Goal: Information Seeking & Learning: Learn about a topic

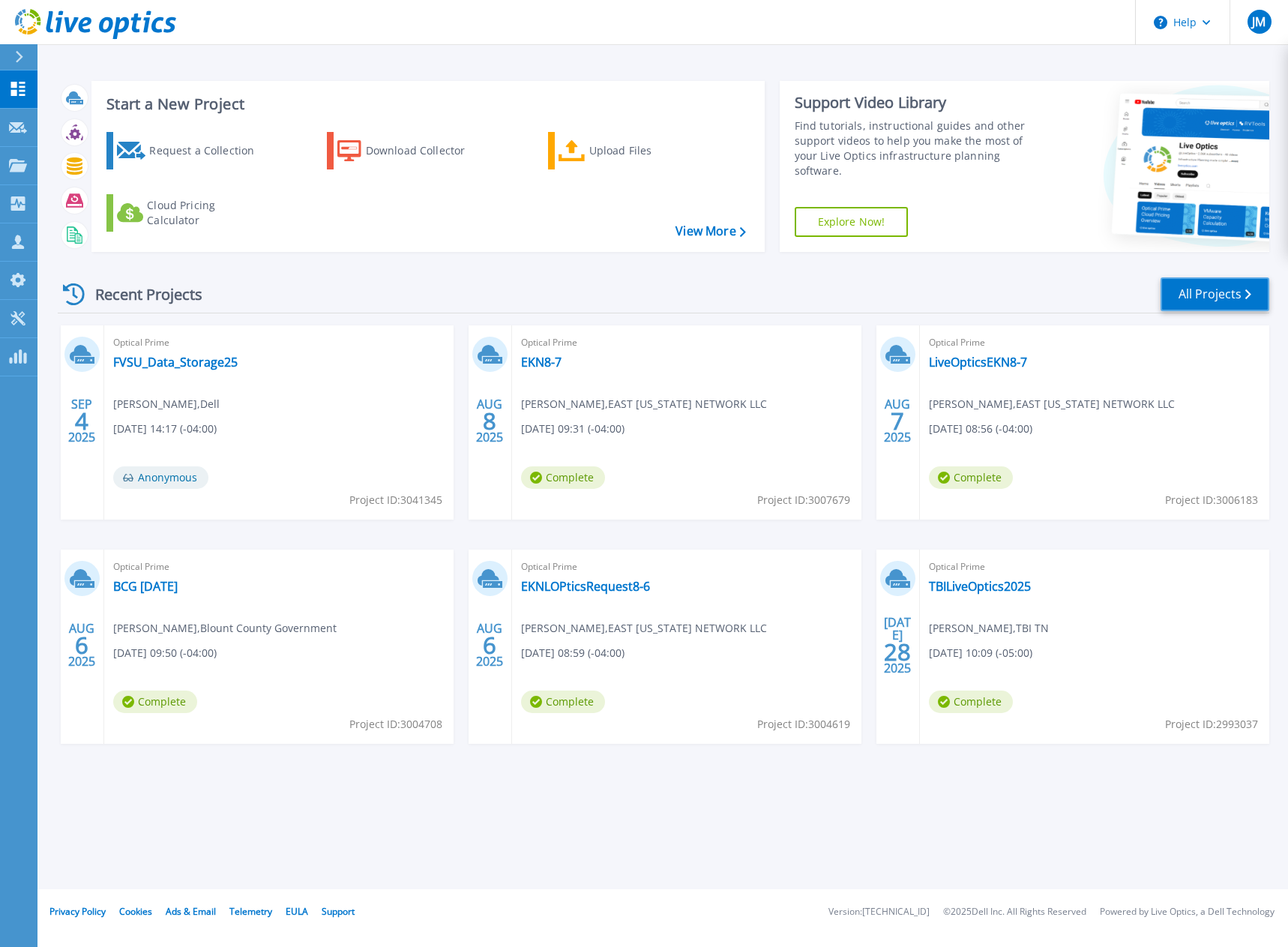
click at [1209, 297] on link "All Projects" at bounding box center [1215, 293] width 109 height 34
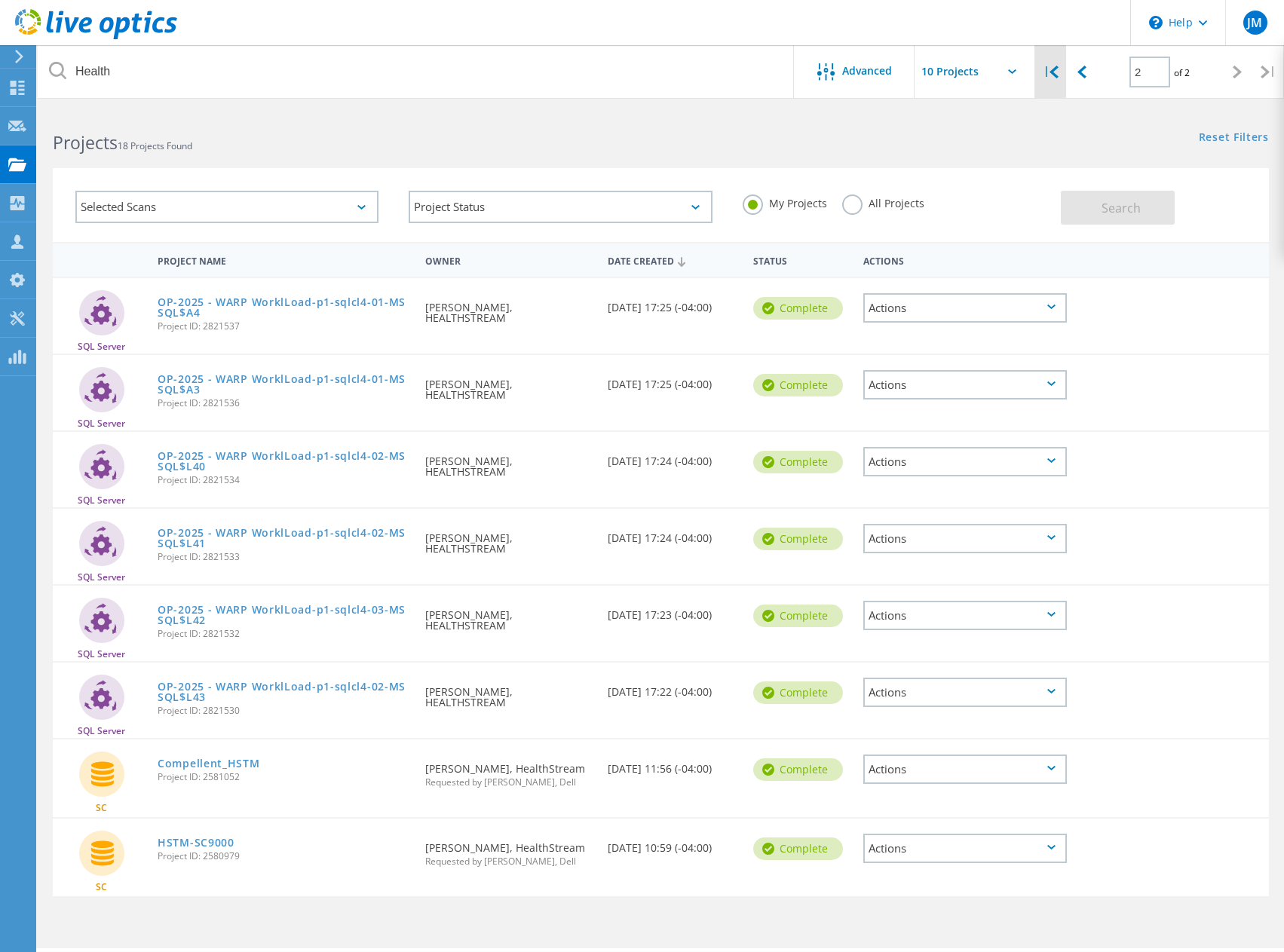
click at [1057, 83] on div "|" at bounding box center [1050, 72] width 31 height 54
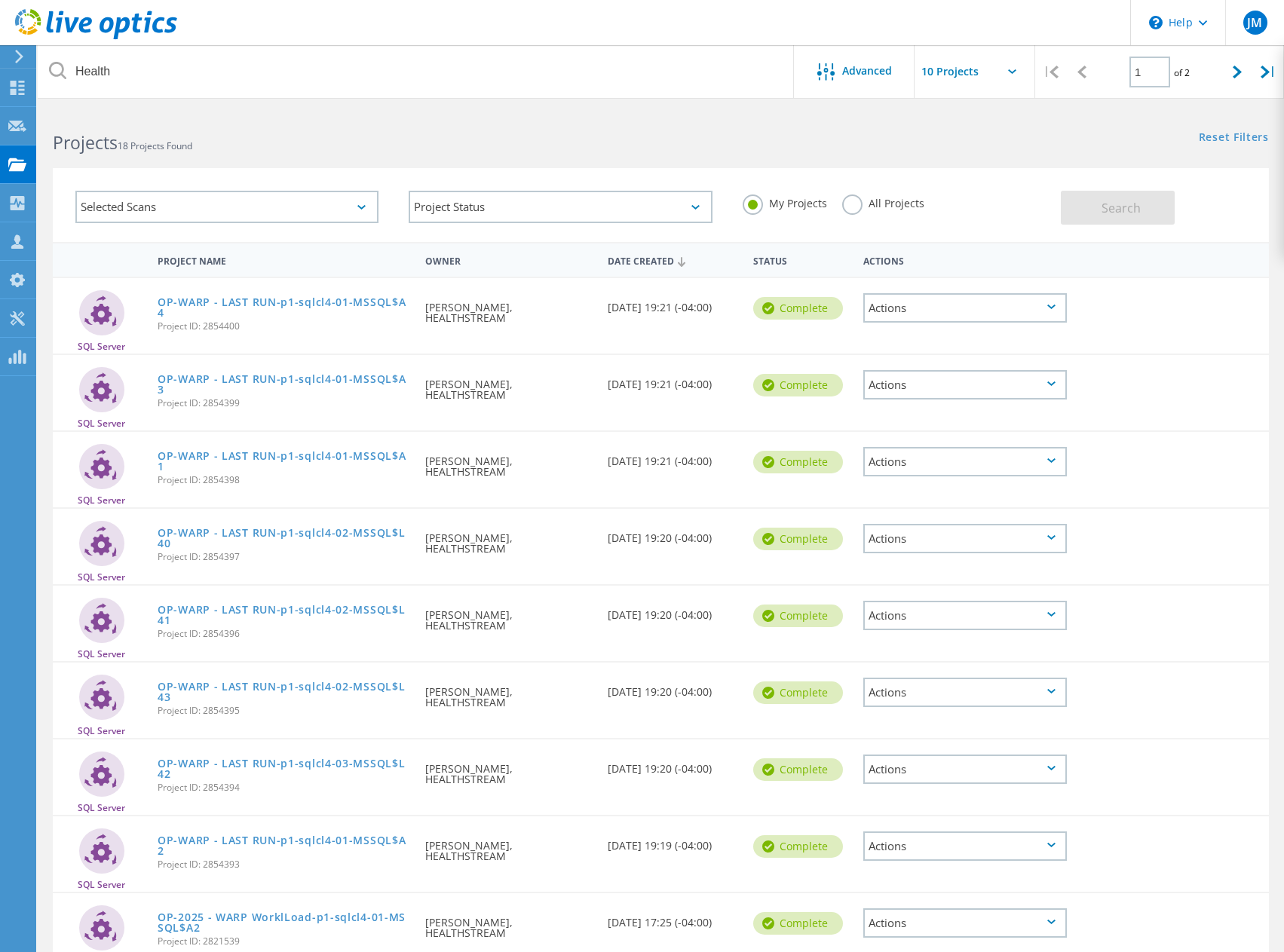
click at [1082, 71] on icon at bounding box center [1082, 72] width 9 height 13
click at [1241, 69] on icon at bounding box center [1237, 72] width 9 height 13
type input "2"
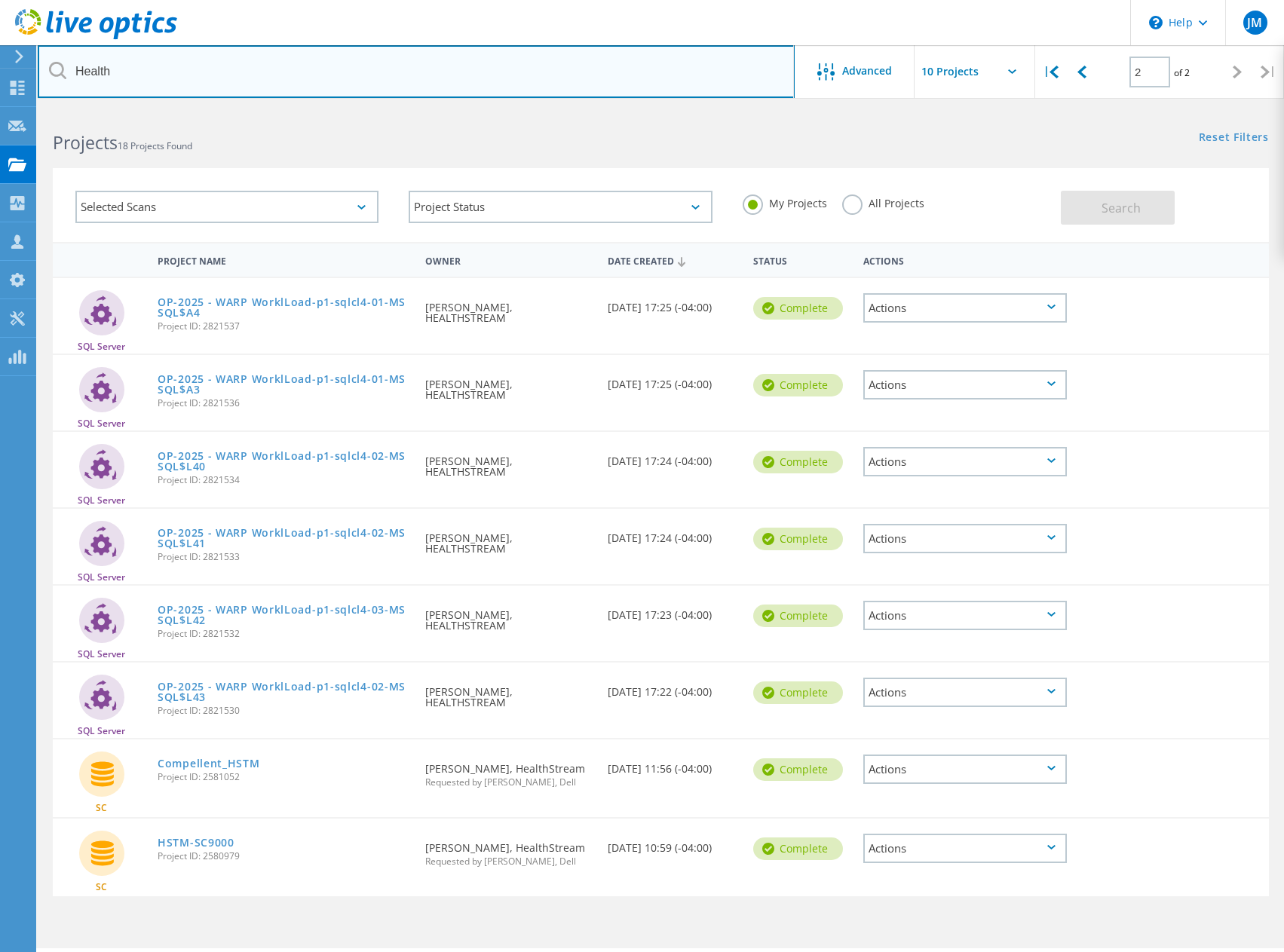
drag, startPoint x: 344, startPoint y: 88, endPoint x: -6, endPoint y: 67, distance: 350.6
click at [0, 67] on html "\n Help Explore Helpful Articles Contact Support JM Channel Partner [PERSON_NAM…" at bounding box center [642, 497] width 1284 height 993
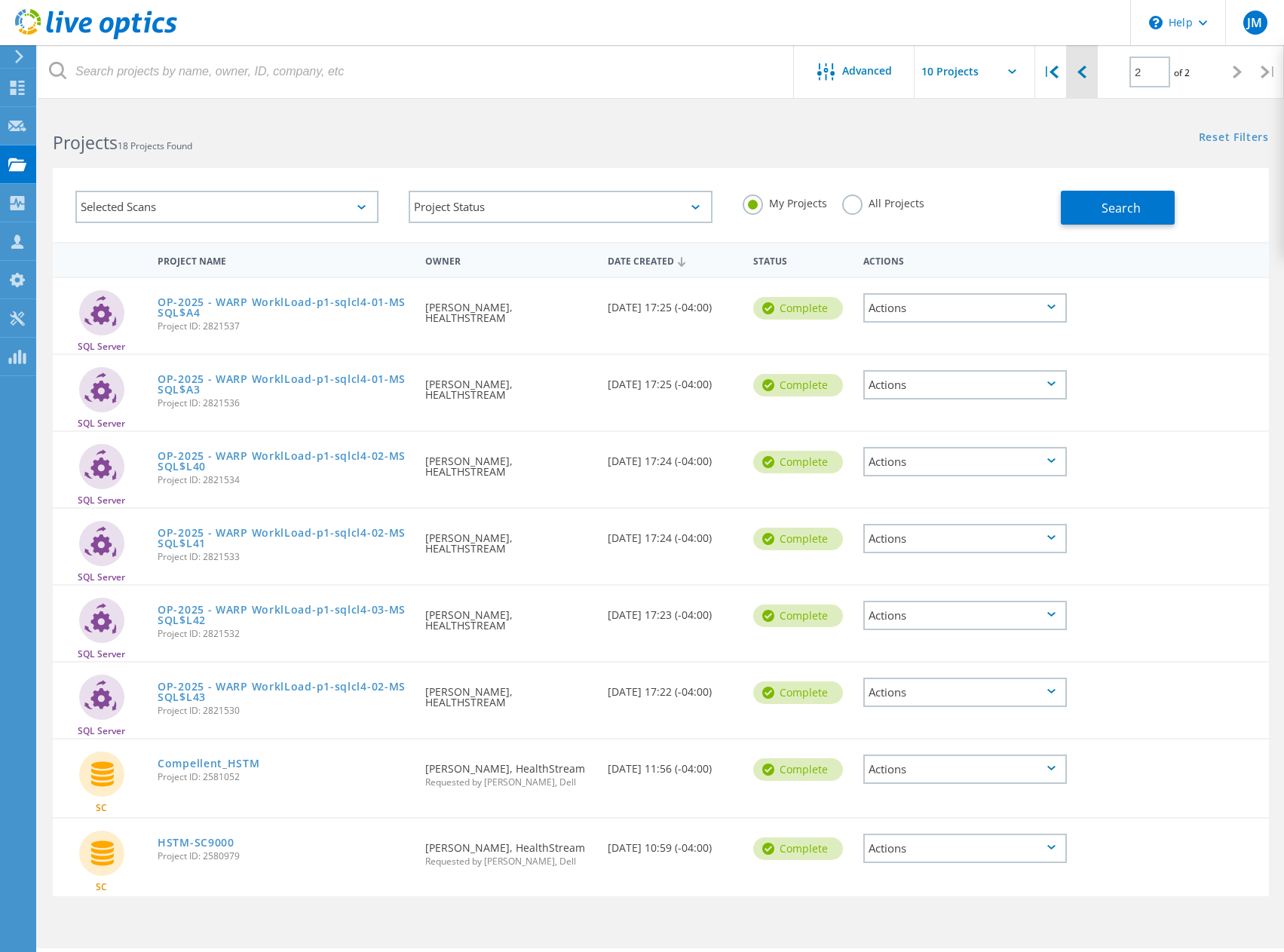
click at [1081, 64] on div at bounding box center [1081, 72] width 31 height 54
type input "1"
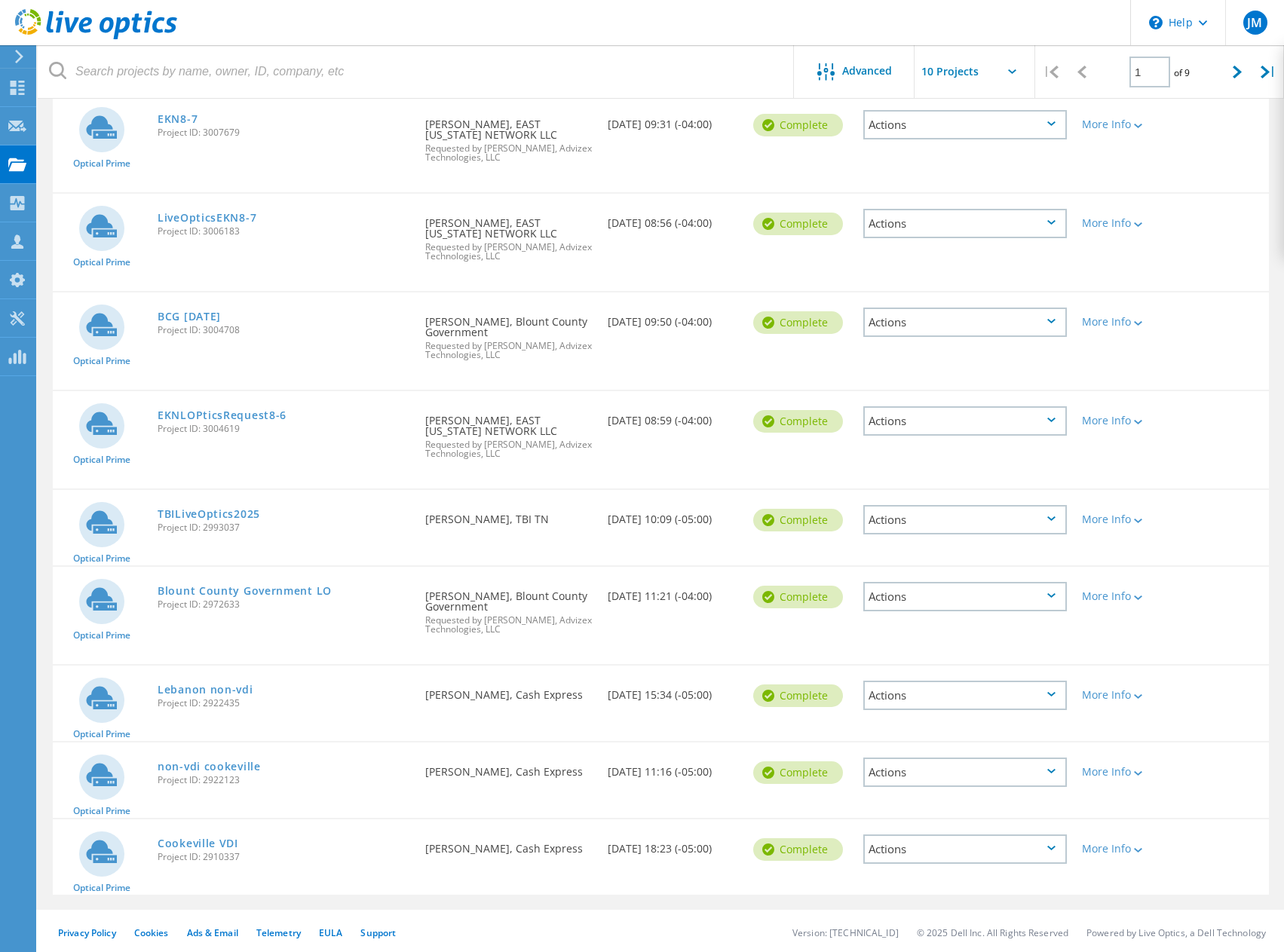
scroll to position [263, 0]
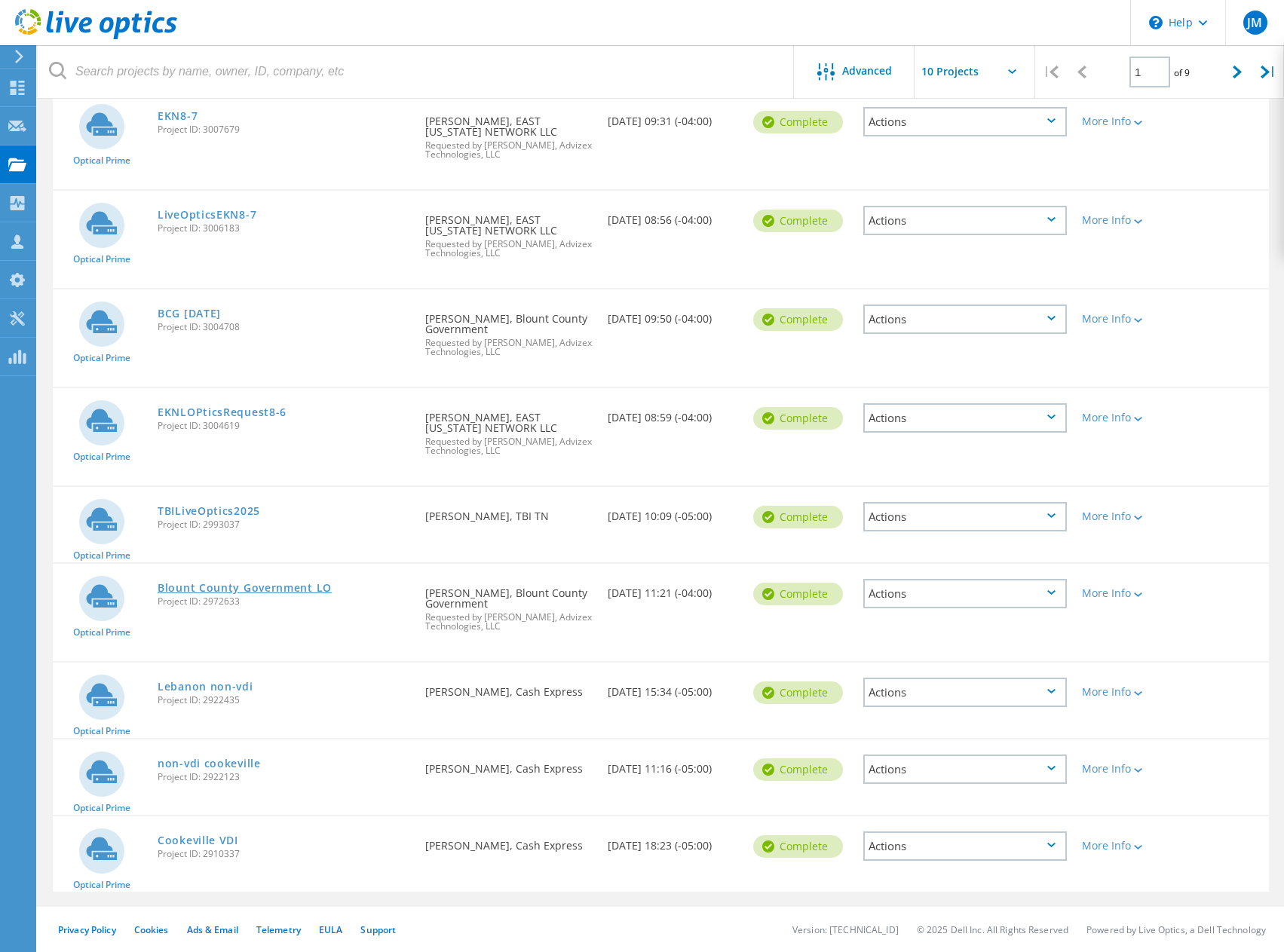
drag, startPoint x: 242, startPoint y: 582, endPoint x: 259, endPoint y: 591, distance: 19.2
click at [259, 591] on link "Blount County Government LO" at bounding box center [245, 588] width 174 height 11
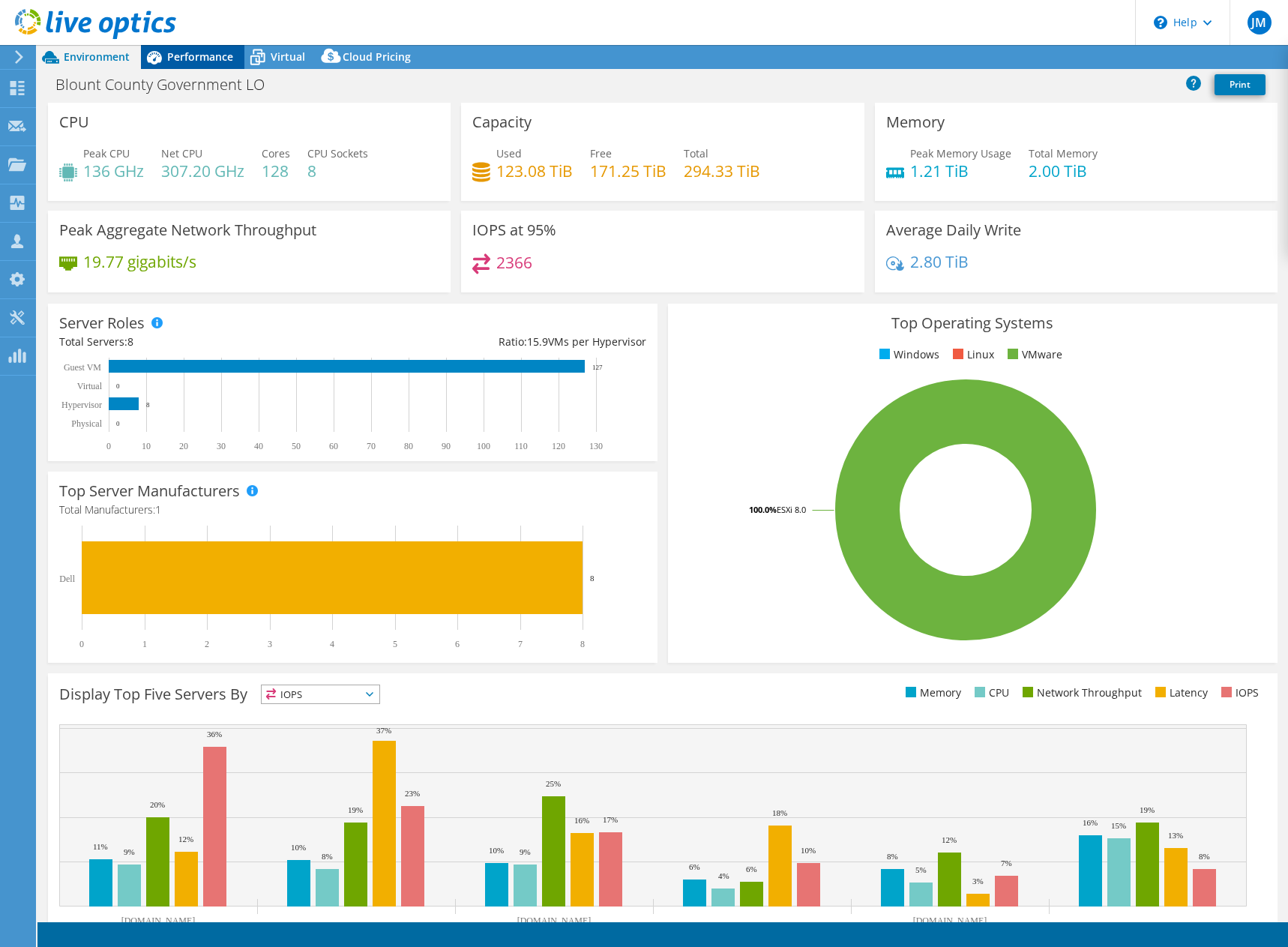
drag, startPoint x: 0, startPoint y: 0, endPoint x: 195, endPoint y: 54, distance: 202.3
click at [195, 54] on span "Performance" at bounding box center [200, 56] width 66 height 15
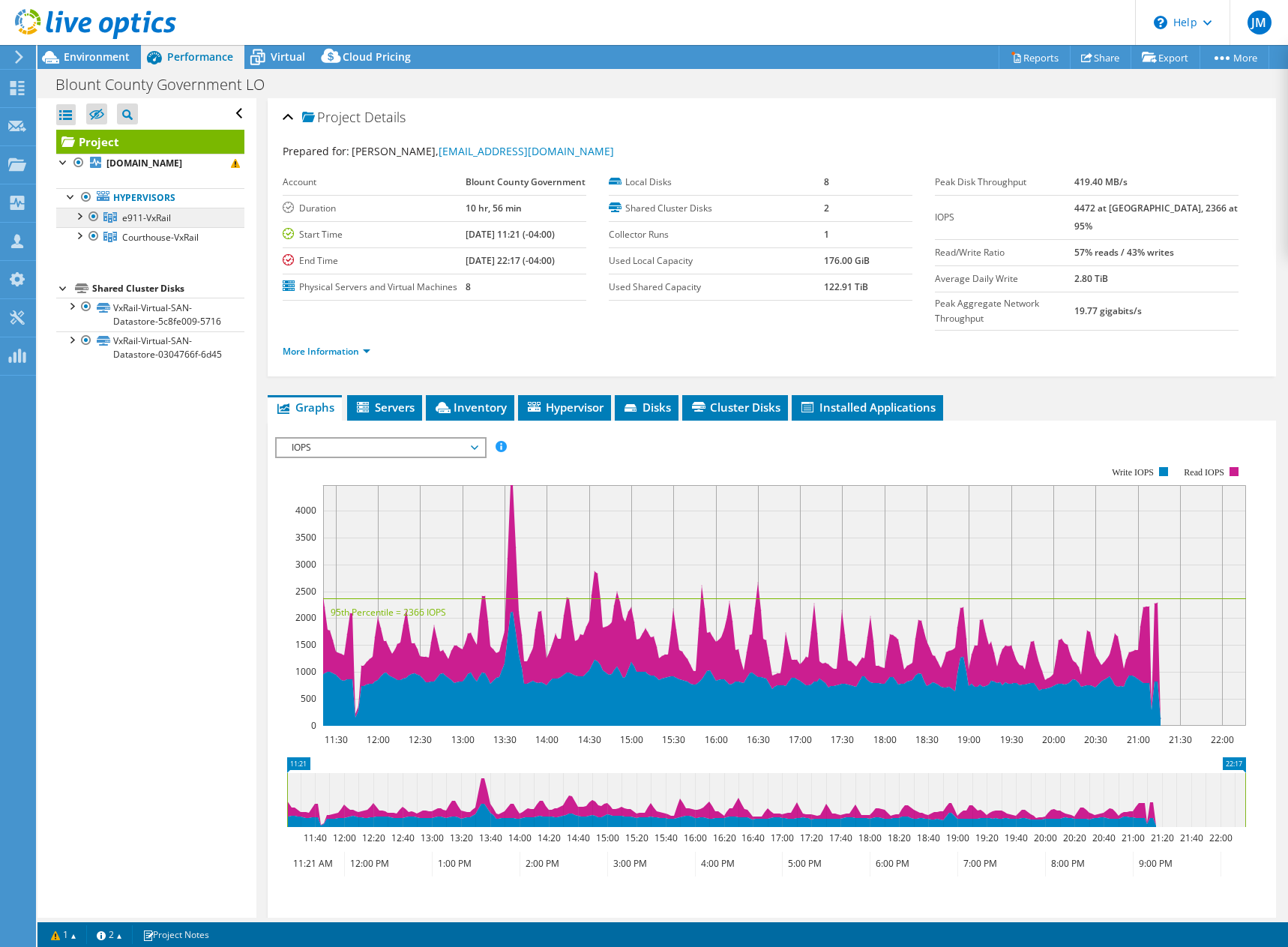
select select "USD"
click at [80, 242] on div at bounding box center [78, 234] width 15 height 15
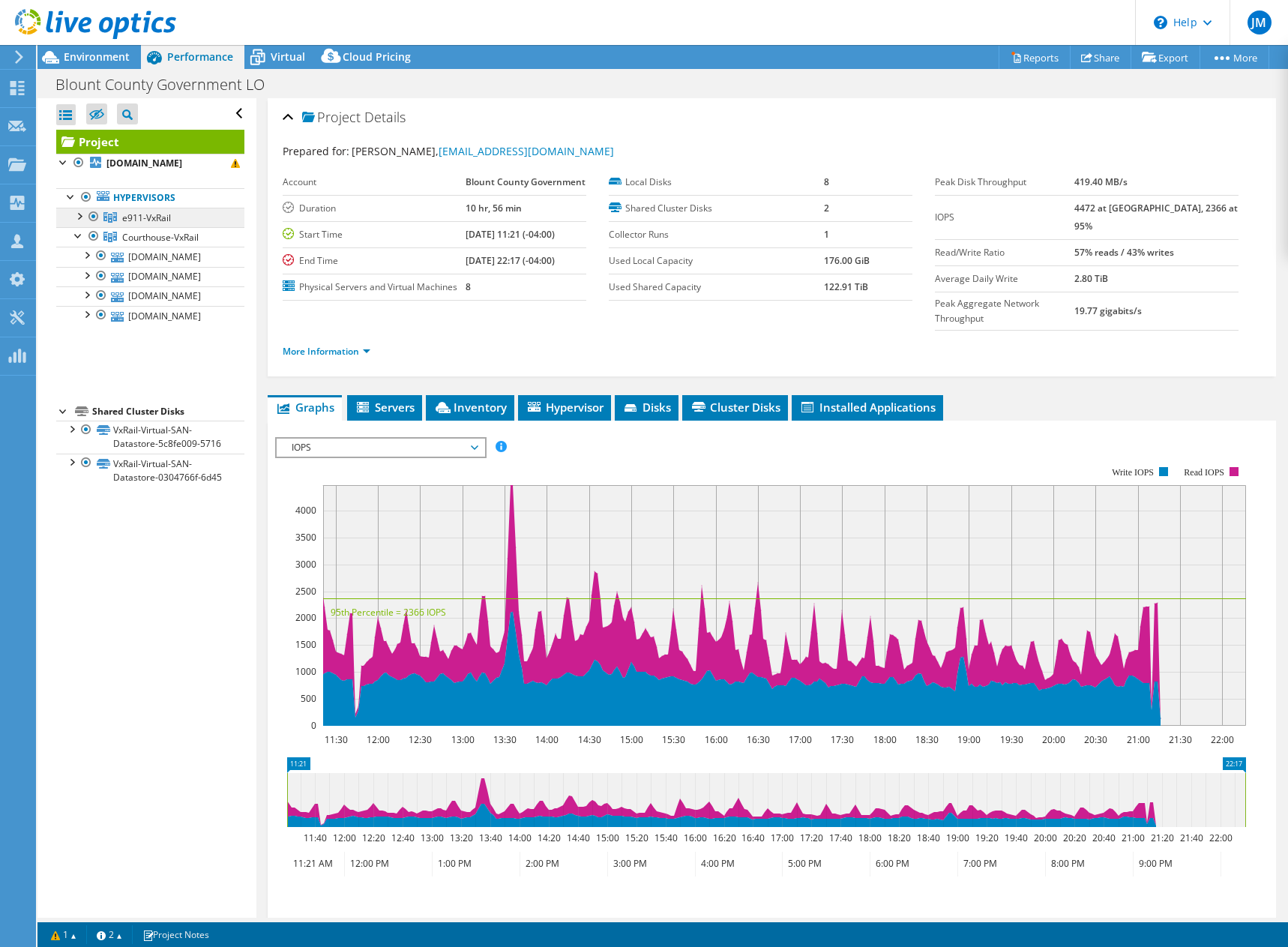
click at [123, 224] on span "e911-VxRail" at bounding box center [147, 218] width 49 height 13
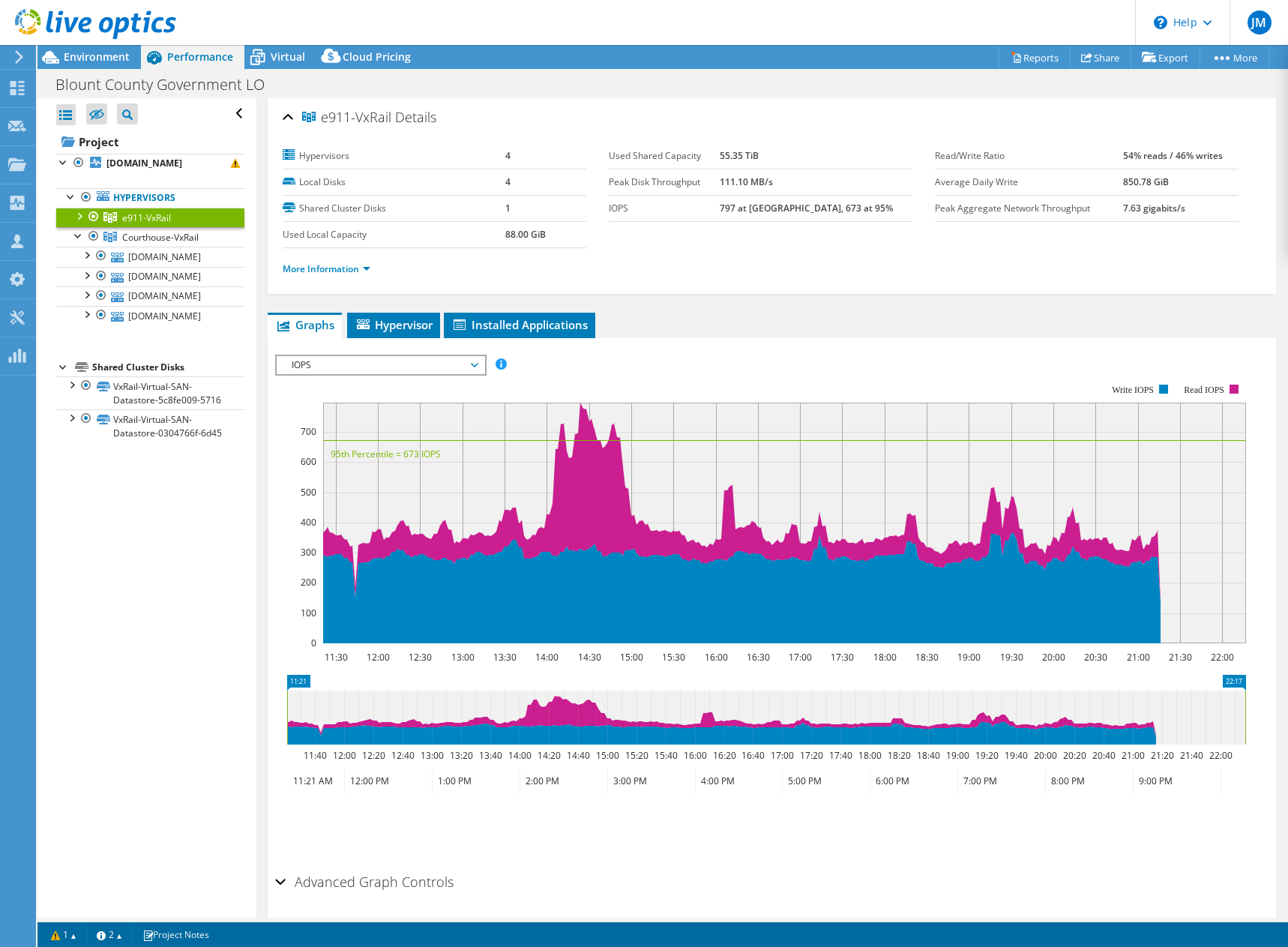
click at [77, 222] on div at bounding box center [78, 215] width 15 height 15
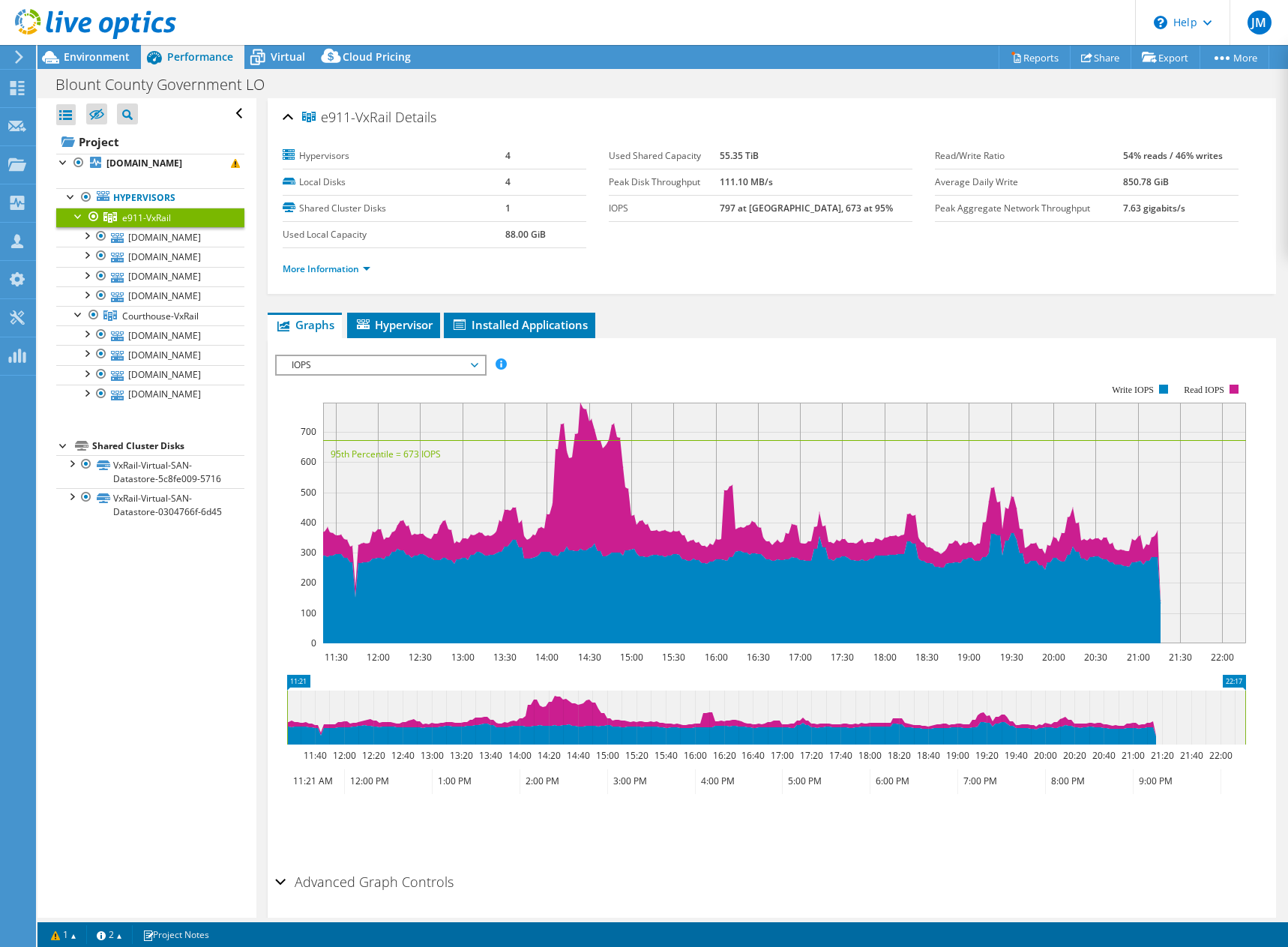
click at [119, 227] on link "e911-VxRail" at bounding box center [150, 217] width 188 height 19
click at [370, 323] on icon at bounding box center [363, 324] width 13 height 10
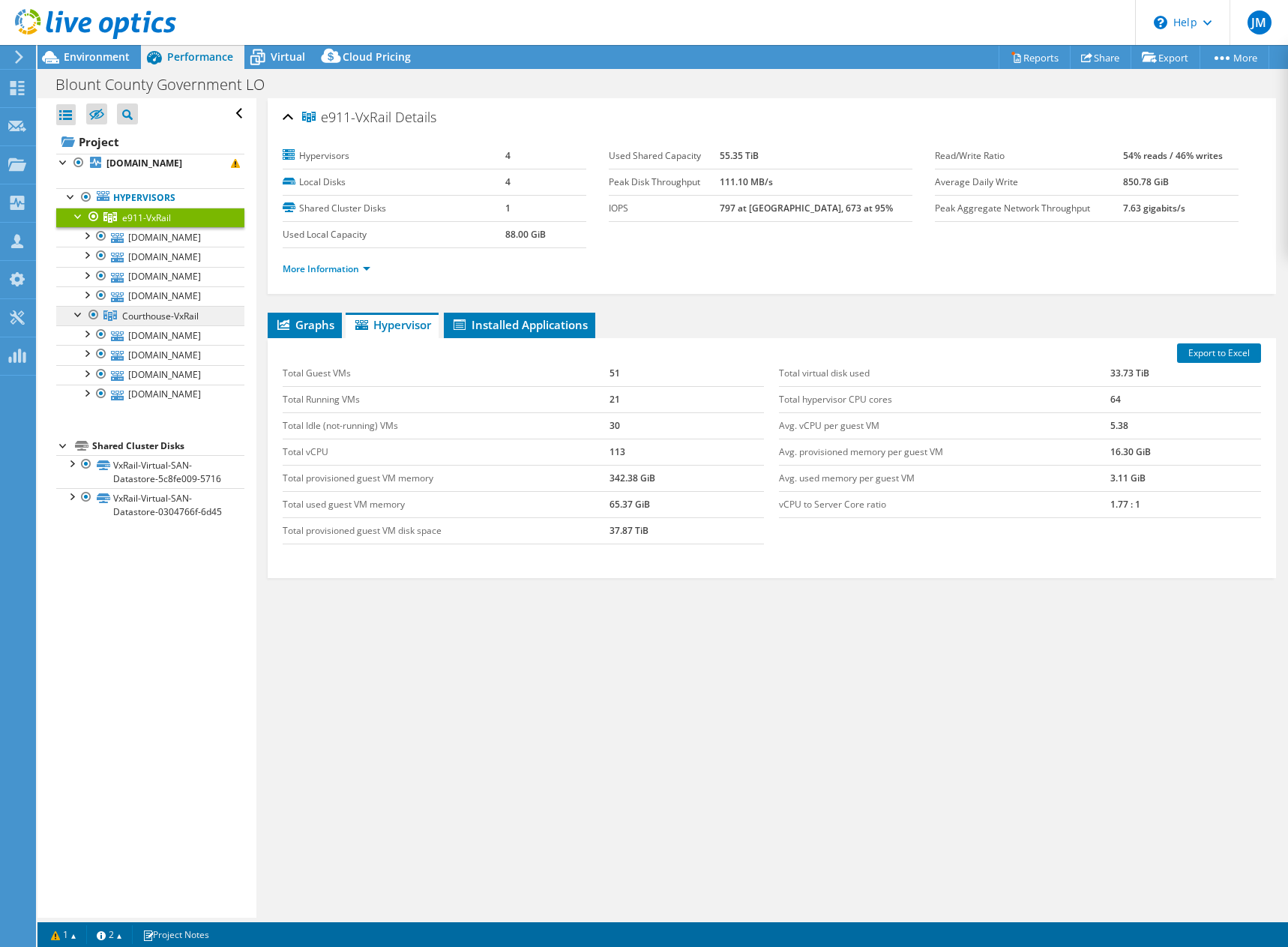
click at [148, 322] on span "Courthouse-VxRail" at bounding box center [161, 316] width 76 height 13
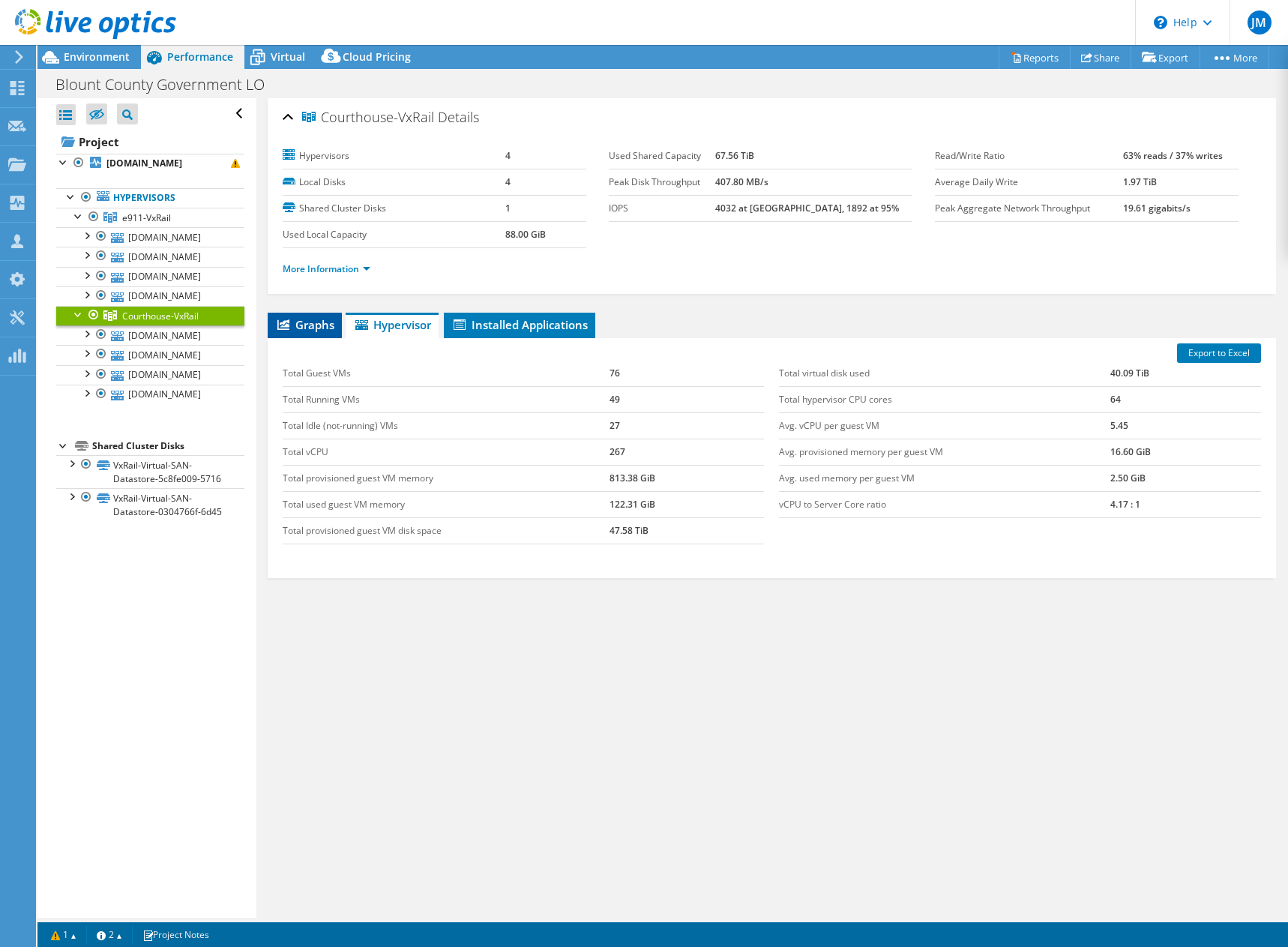
click at [312, 325] on span "Graphs" at bounding box center [304, 324] width 59 height 15
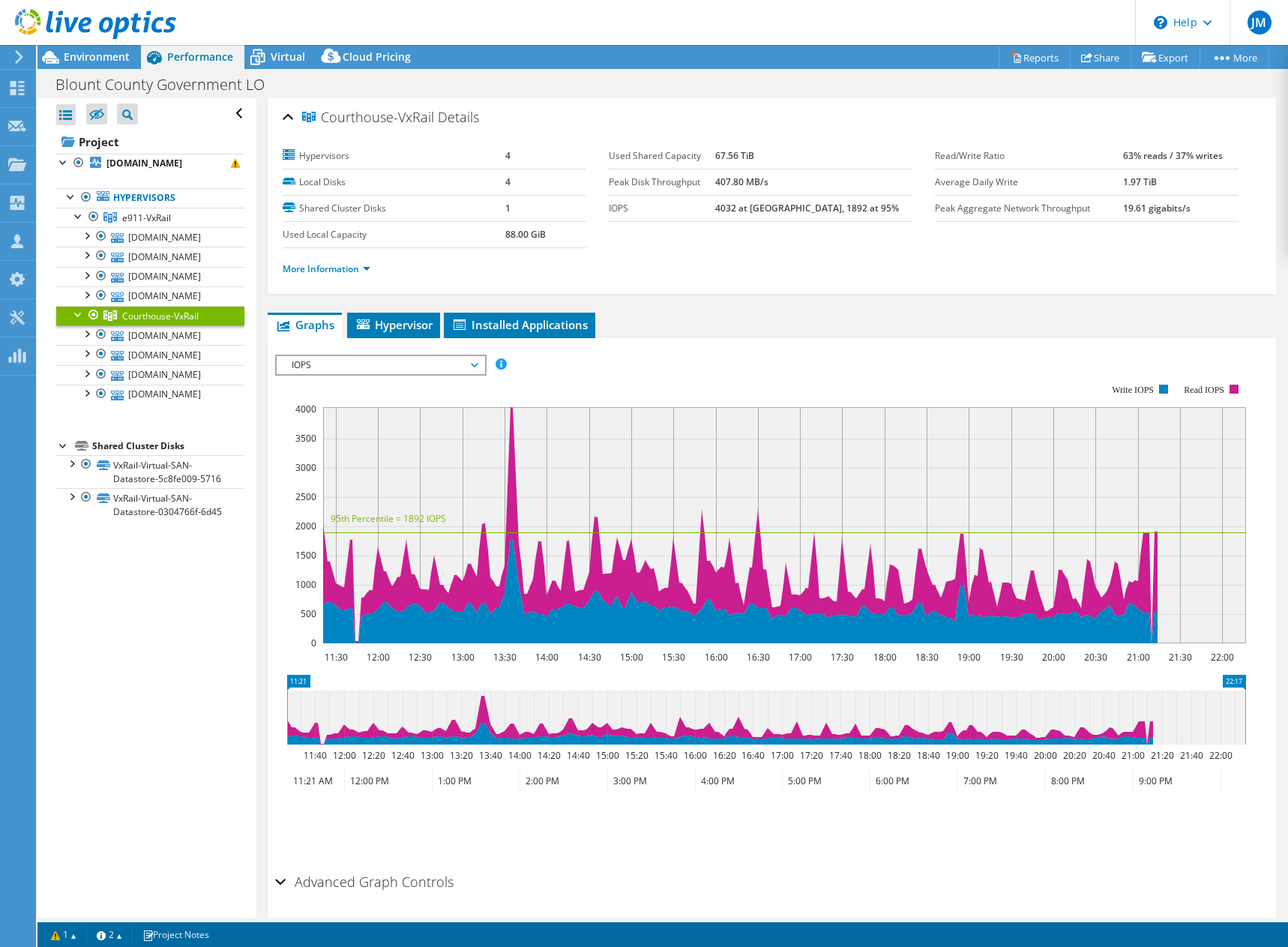
click at [345, 360] on span "IOPS" at bounding box center [381, 365] width 193 height 18
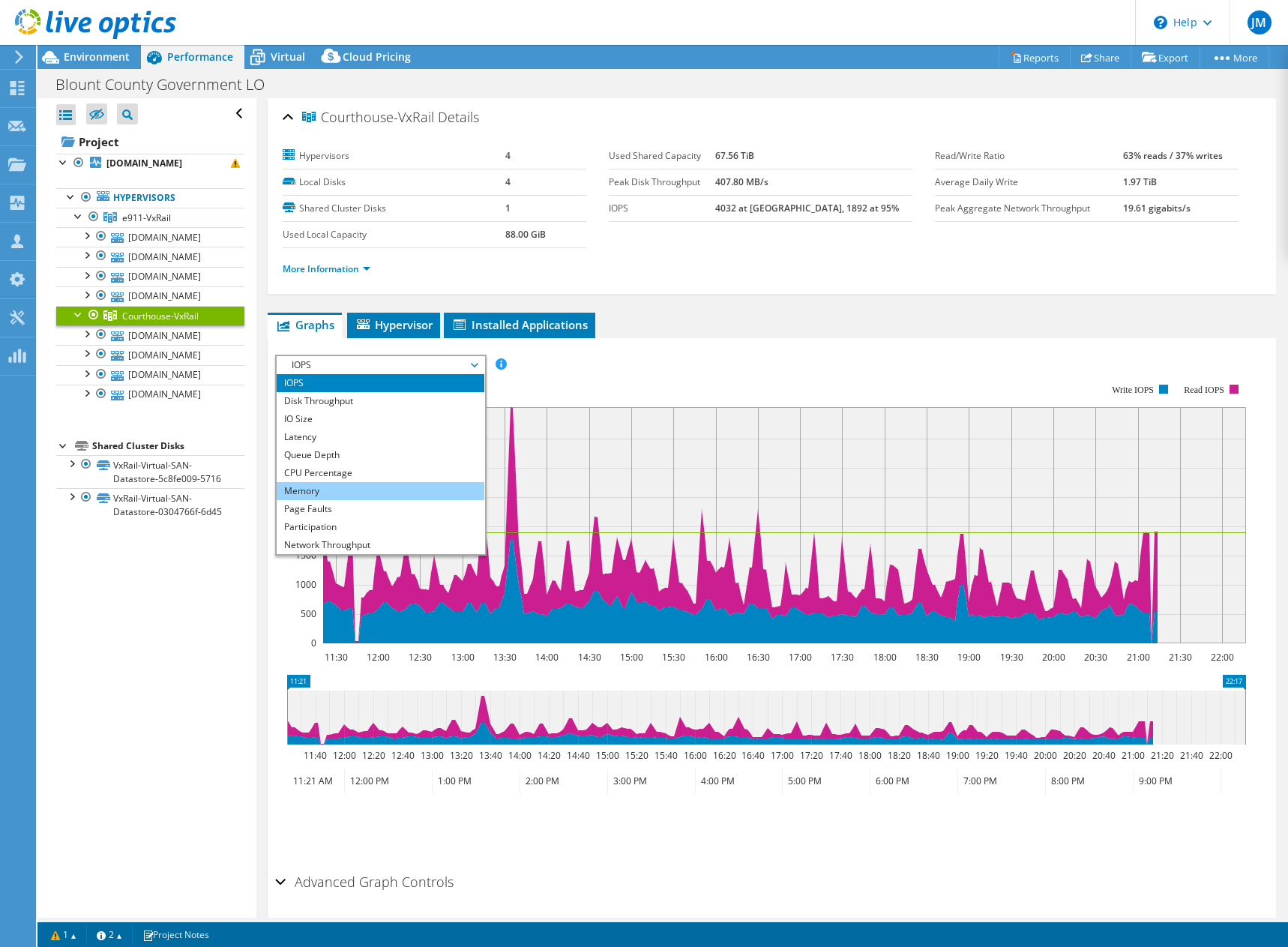
click at [333, 496] on li "Memory" at bounding box center [381, 491] width 208 height 18
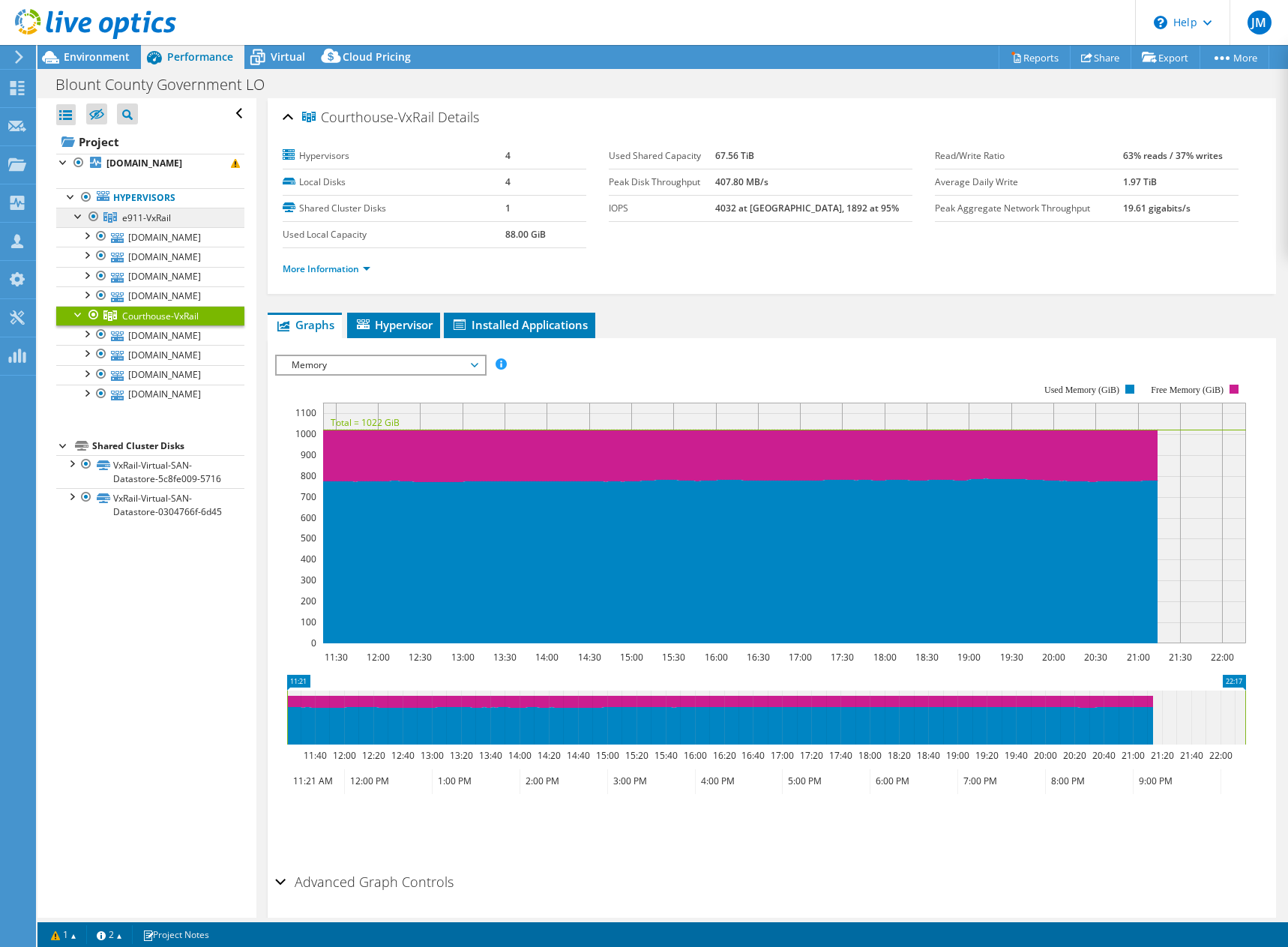
click at [147, 224] on span "e911-VxRail" at bounding box center [147, 218] width 49 height 13
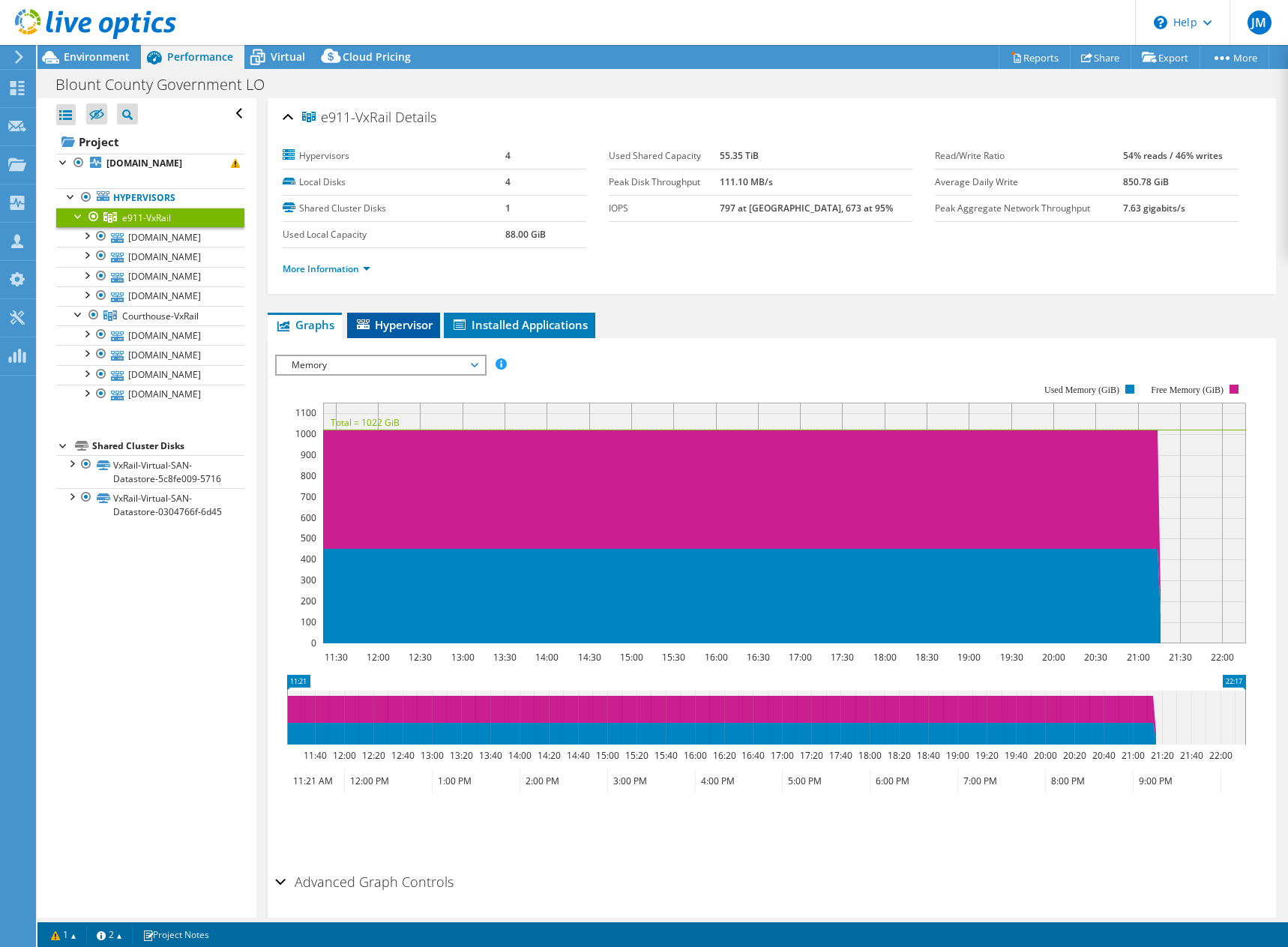
click at [394, 315] on li "Hypervisor" at bounding box center [393, 325] width 93 height 25
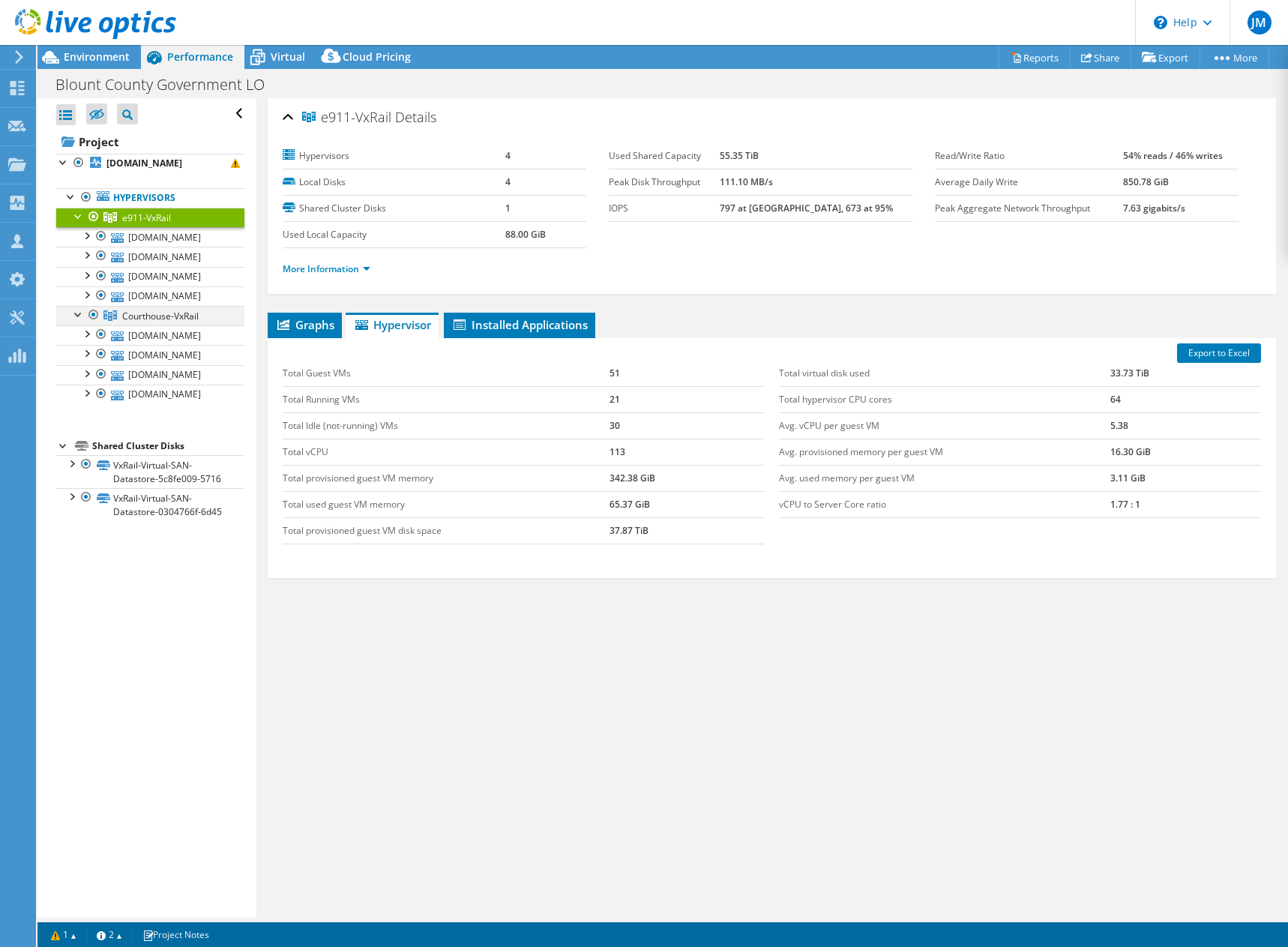
click at [99, 324] on div at bounding box center [94, 315] width 15 height 18
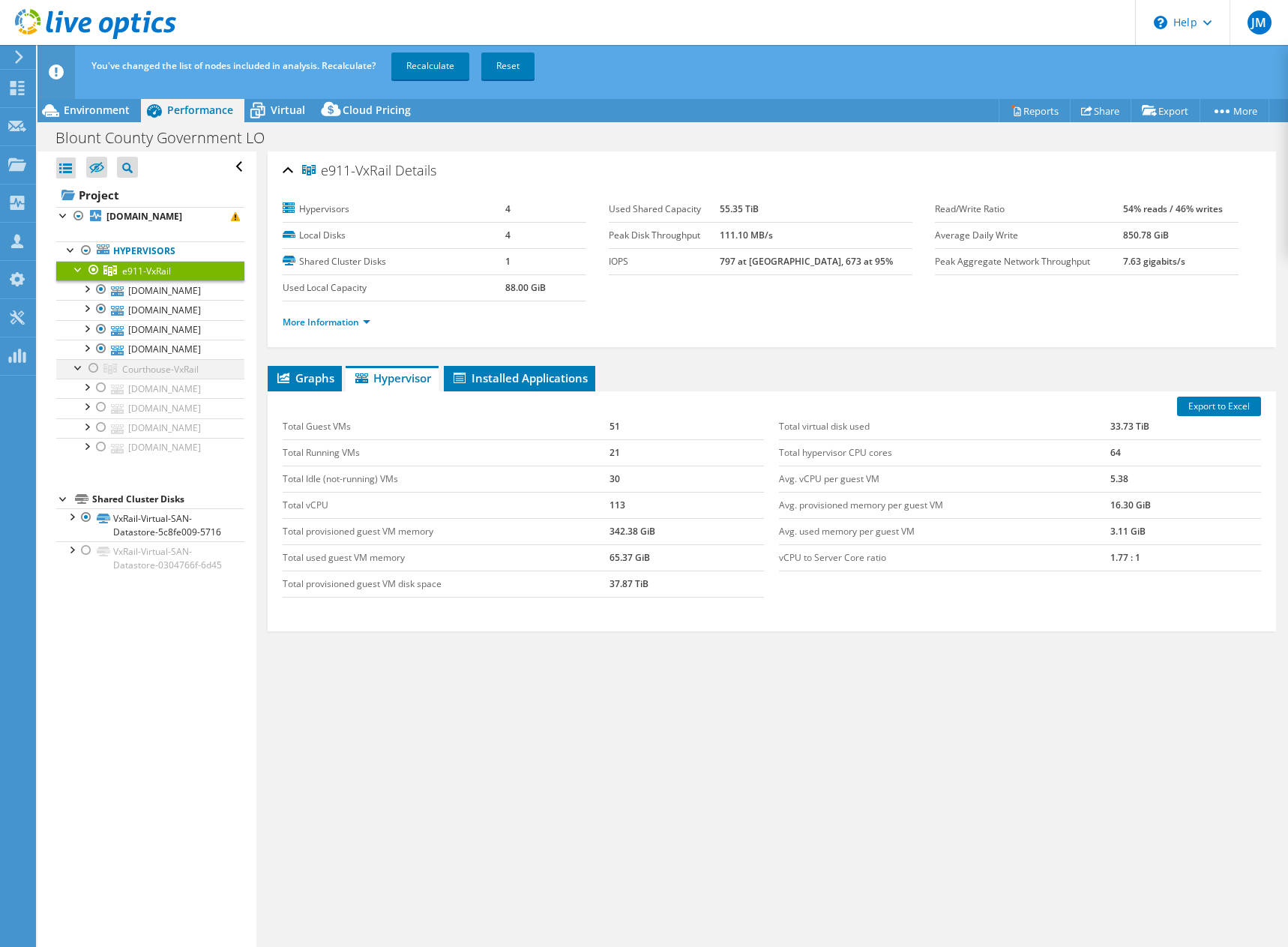
click at [93, 377] on div at bounding box center [94, 368] width 15 height 18
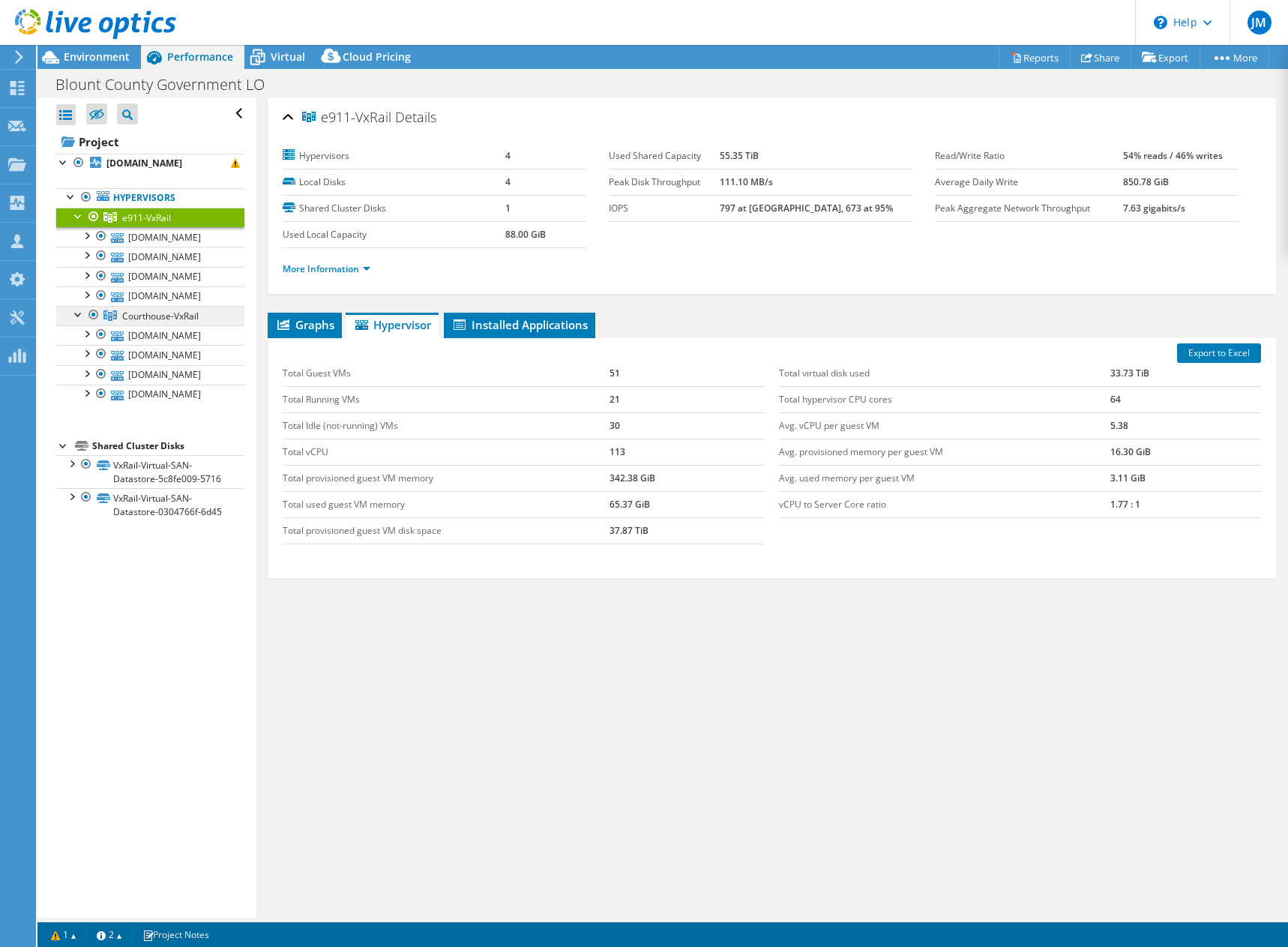
click at [142, 322] on span "Courthouse-VxRail" at bounding box center [161, 316] width 76 height 13
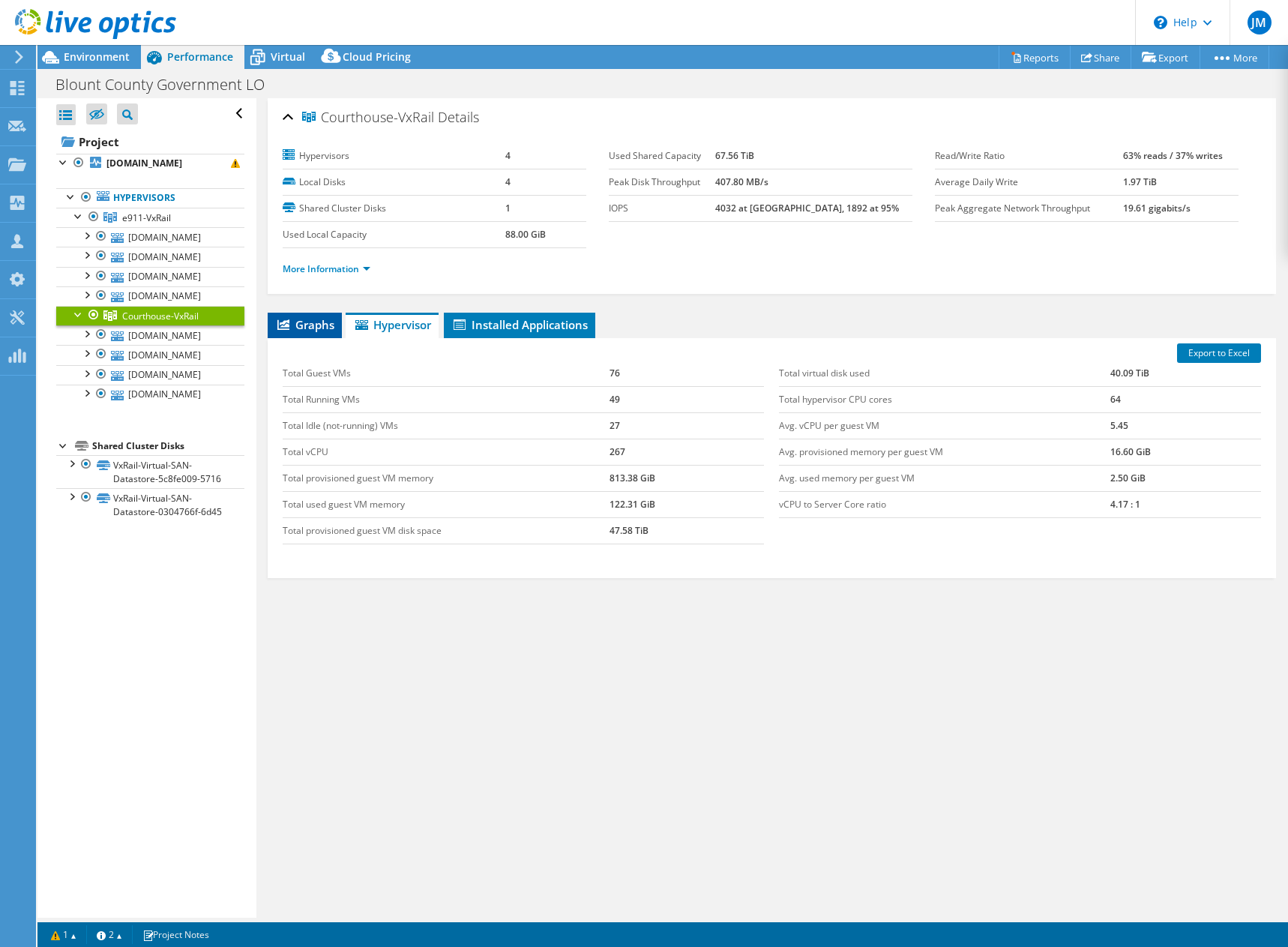
click at [284, 333] on li "Graphs" at bounding box center [305, 325] width 74 height 25
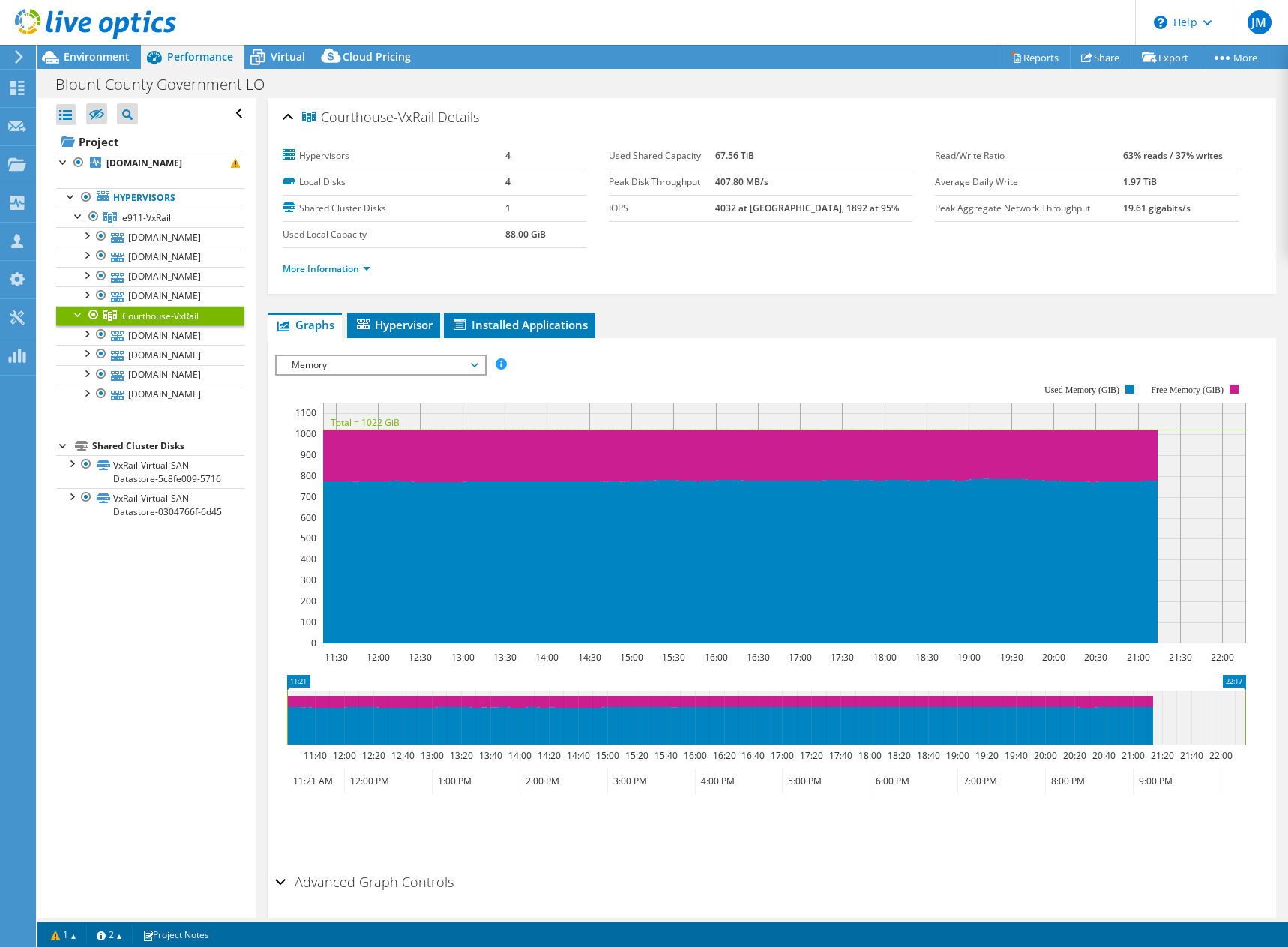
click at [325, 362] on span "Memory" at bounding box center [381, 365] width 193 height 18
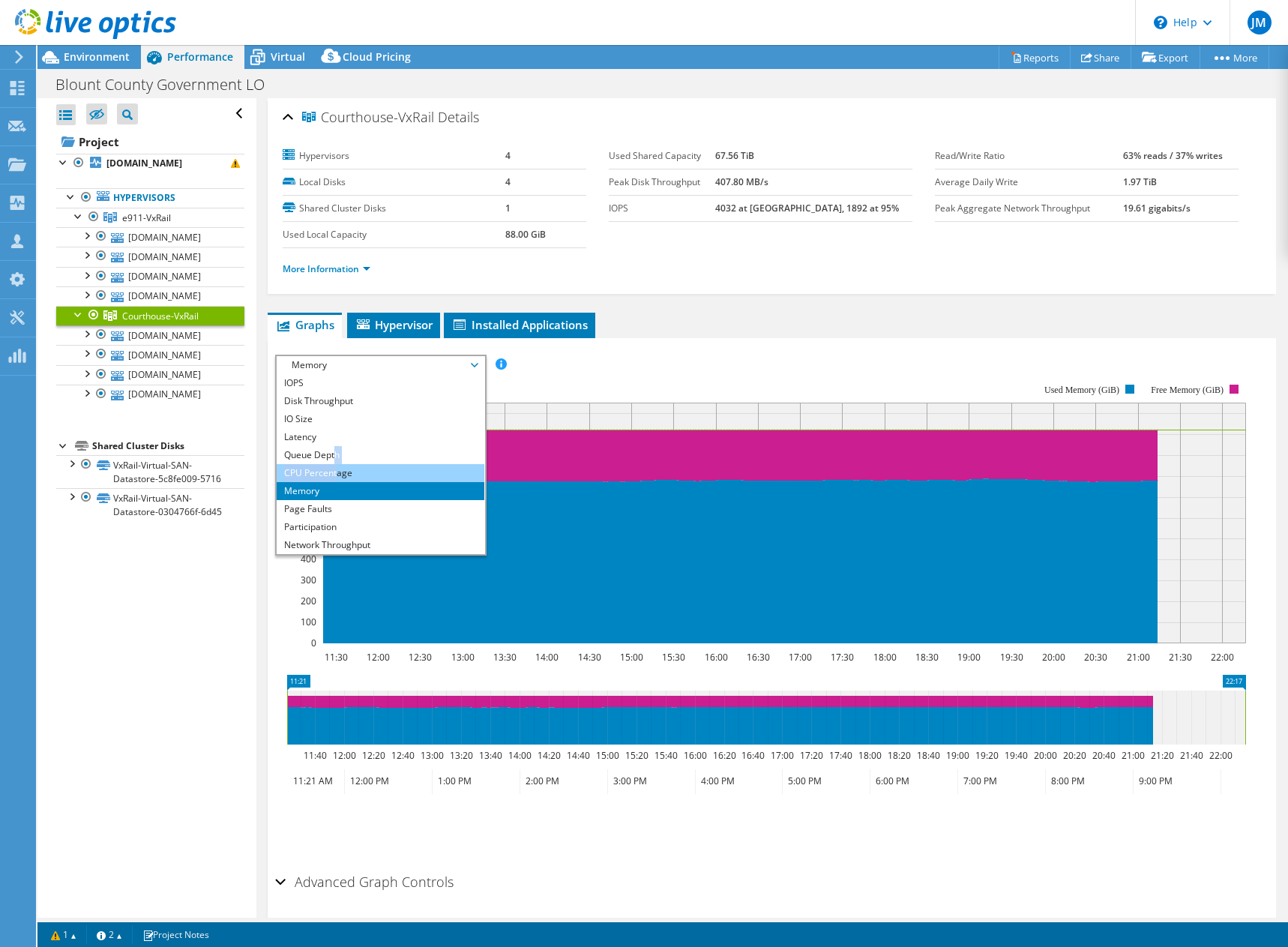
click at [336, 469] on ul "IOPS Disk Throughput IO Size Latency Queue Depth CPU Percentage Memory Page Fau…" at bounding box center [381, 464] width 208 height 180
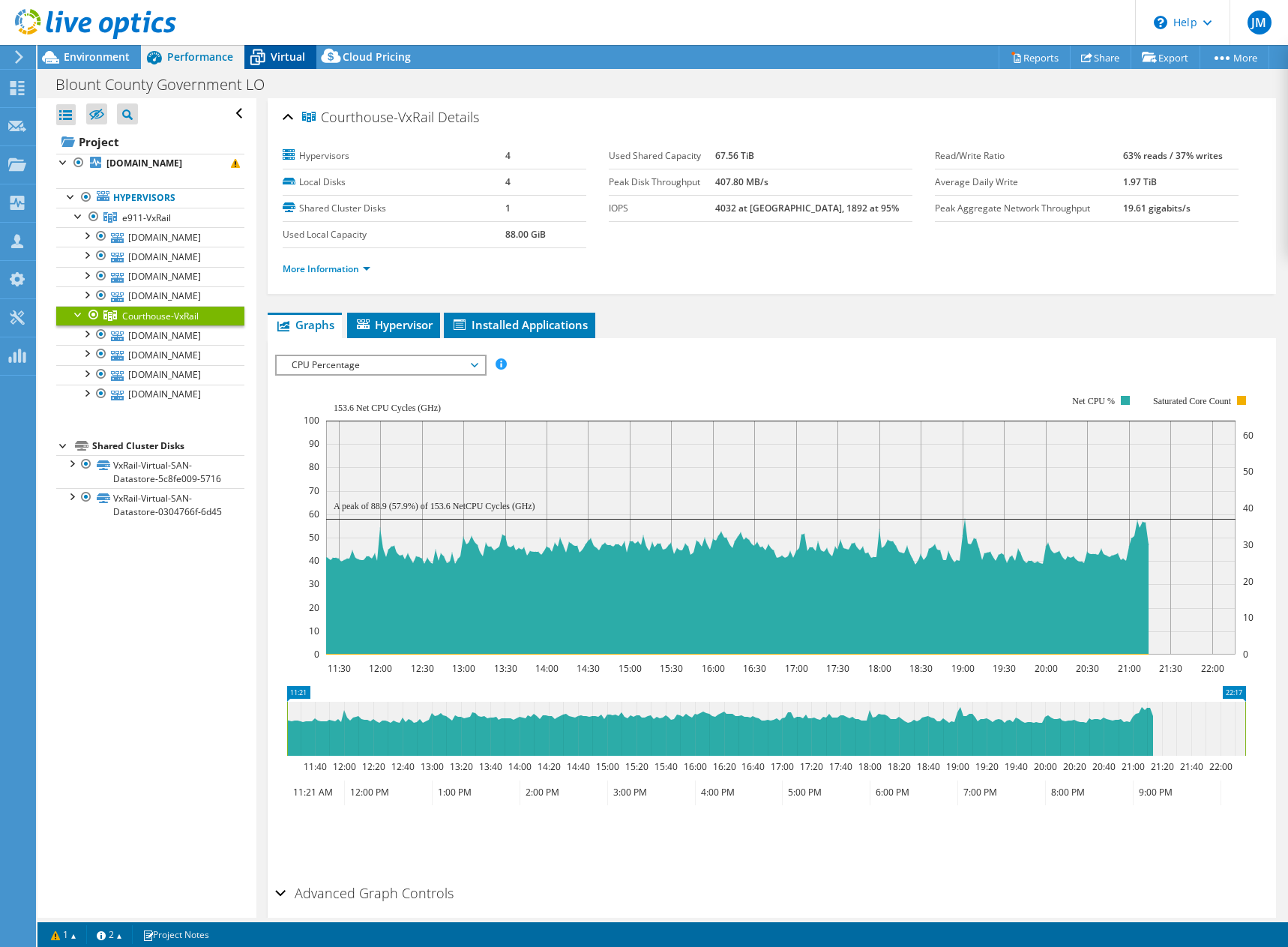
click at [291, 59] on span "Virtual" at bounding box center [288, 56] width 35 height 15
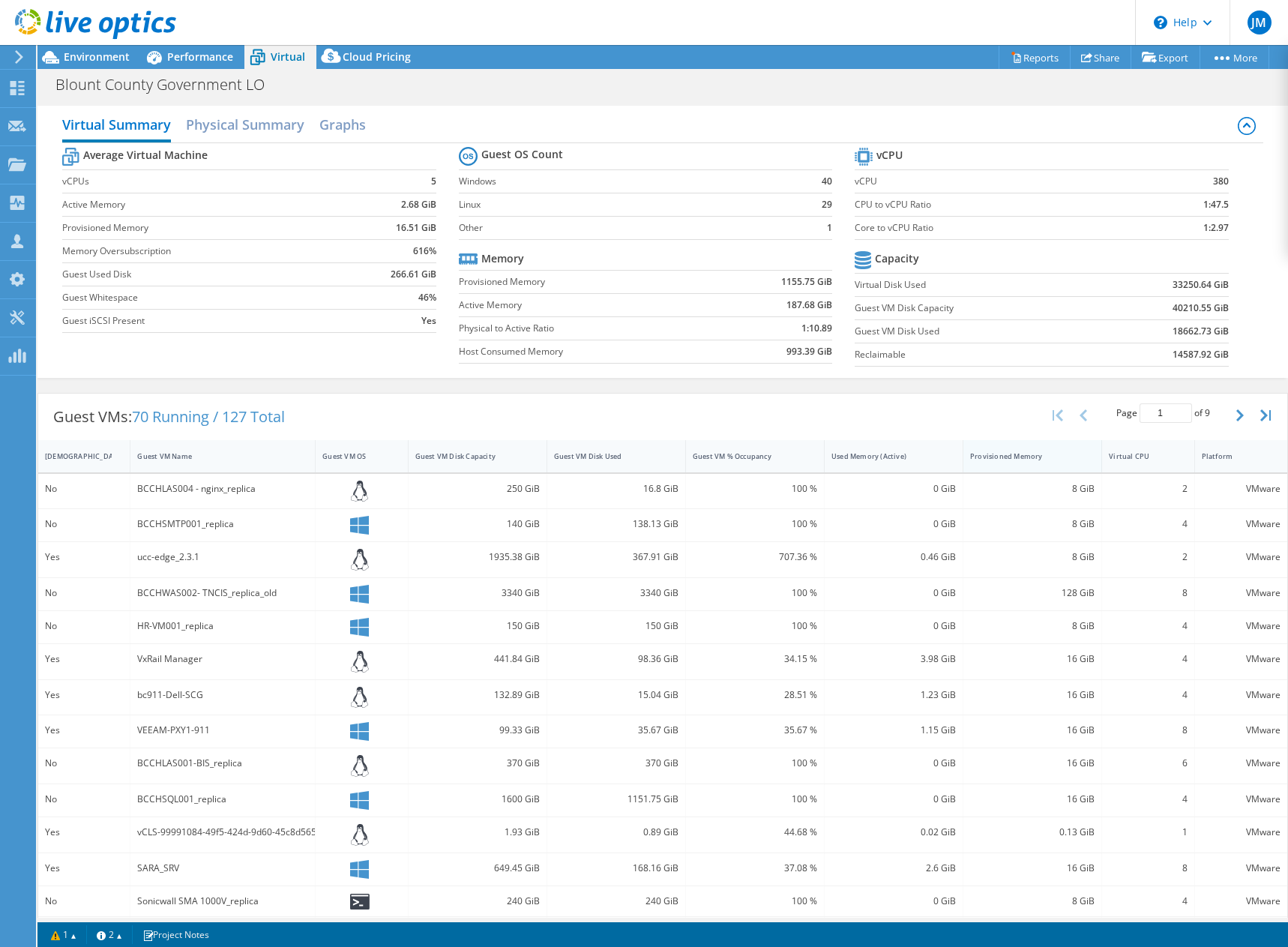
click at [986, 453] on div "Provisioned Memory" at bounding box center [1023, 456] width 106 height 10
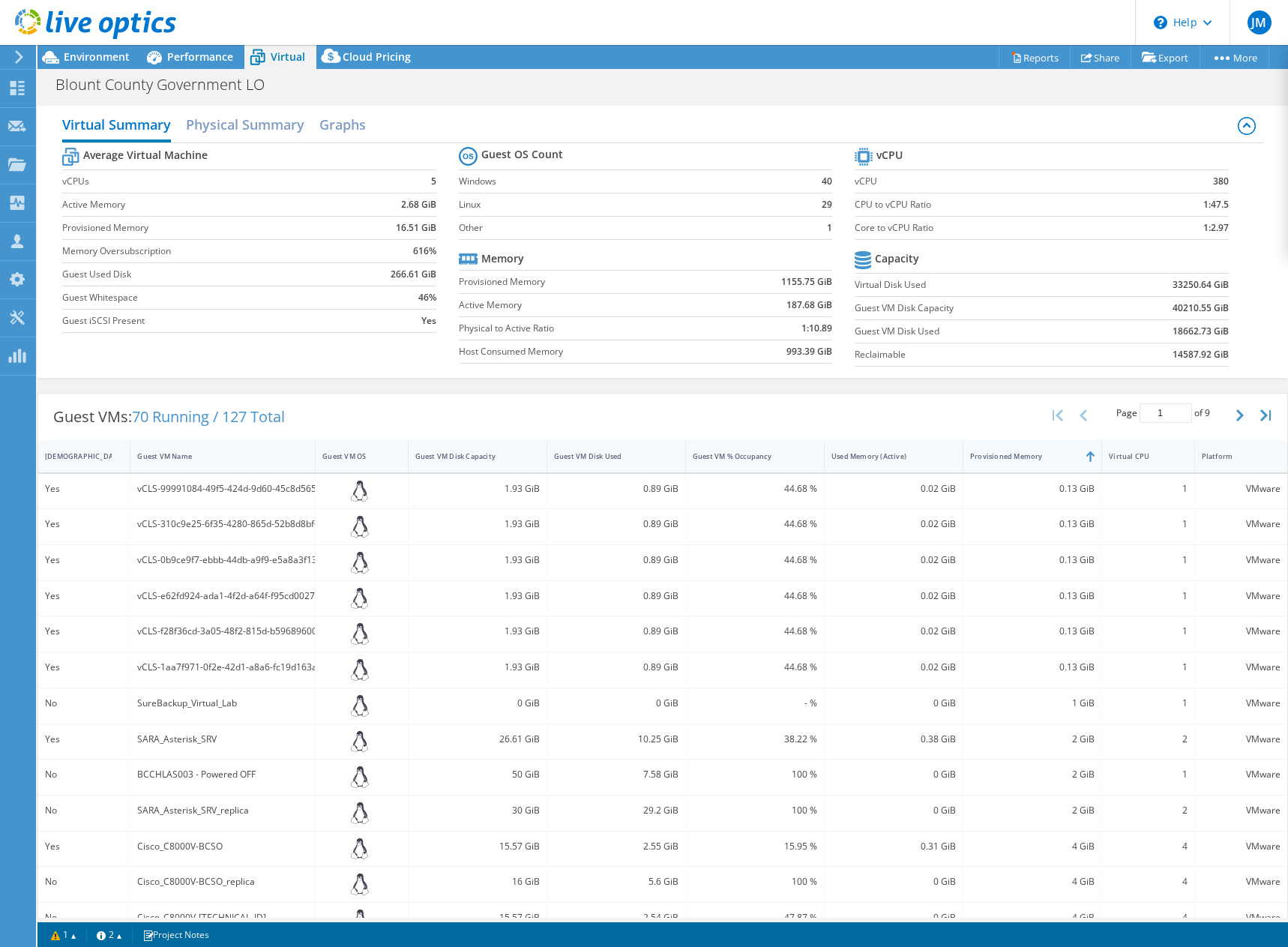
click at [986, 453] on div "Provisioned Memory" at bounding box center [1023, 456] width 106 height 10
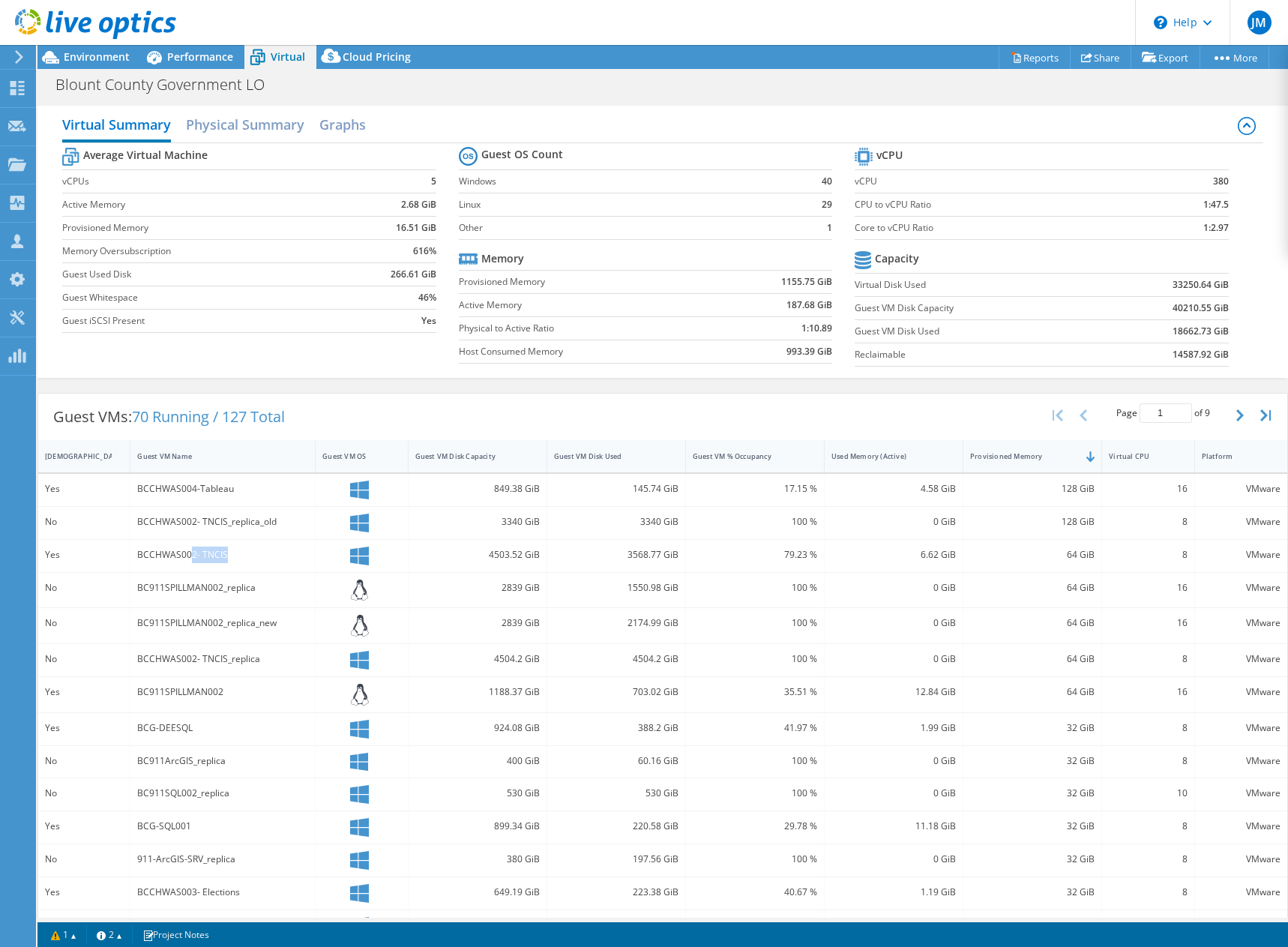
drag, startPoint x: 192, startPoint y: 552, endPoint x: 267, endPoint y: 556, distance: 75.1
click at [267, 556] on div "BCCHWAS002- TNCIS" at bounding box center [223, 555] width 171 height 16
click at [268, 553] on div "BCCHWAS002- TNCIS" at bounding box center [223, 555] width 171 height 16
click at [279, 409] on span "70 Running / 127 Total" at bounding box center [208, 416] width 153 height 20
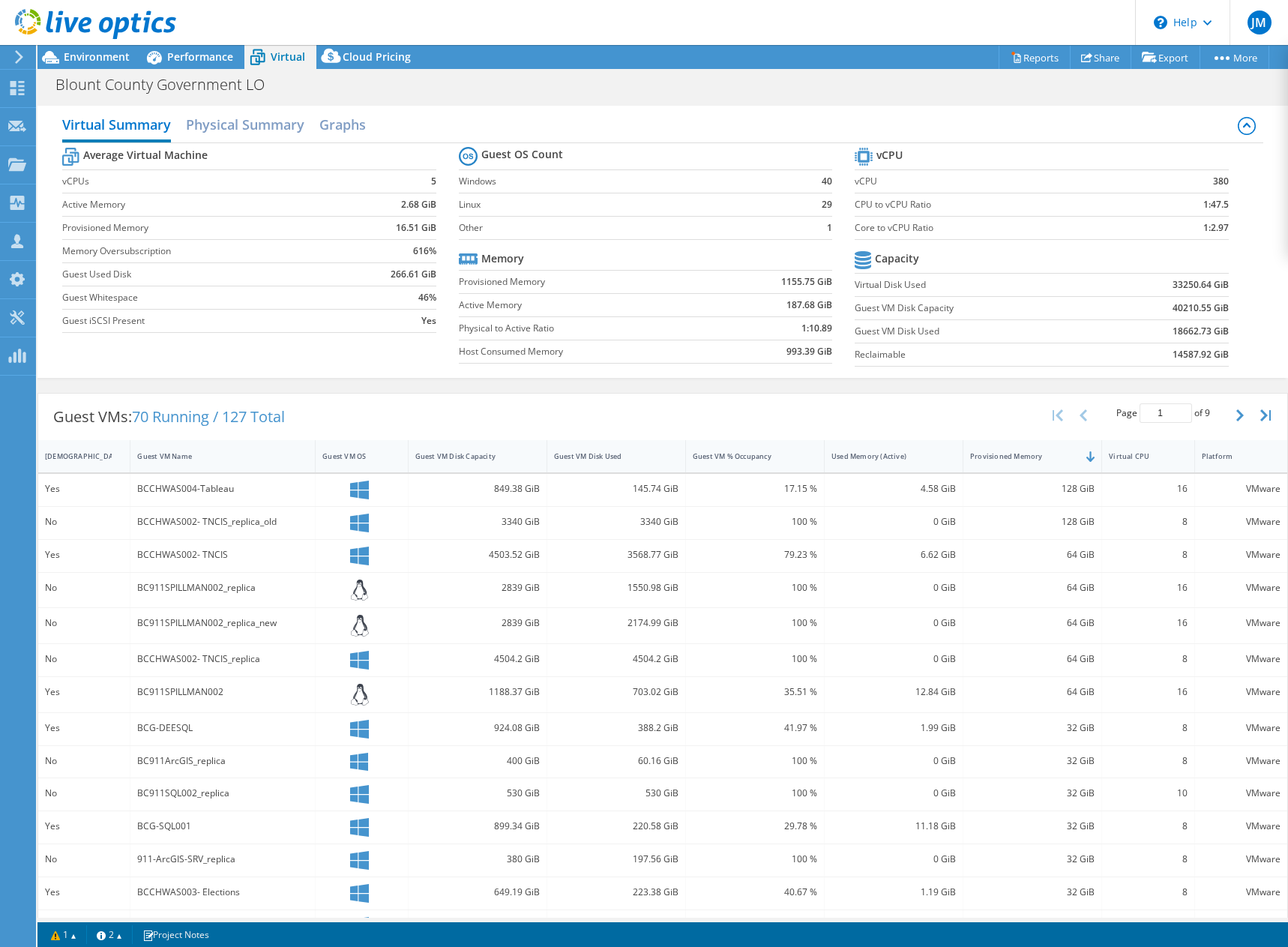
click at [238, 260] on td "Memory Oversubscription" at bounding box center [204, 251] width 284 height 24
click at [94, 61] on span "Environment" at bounding box center [96, 56] width 66 height 15
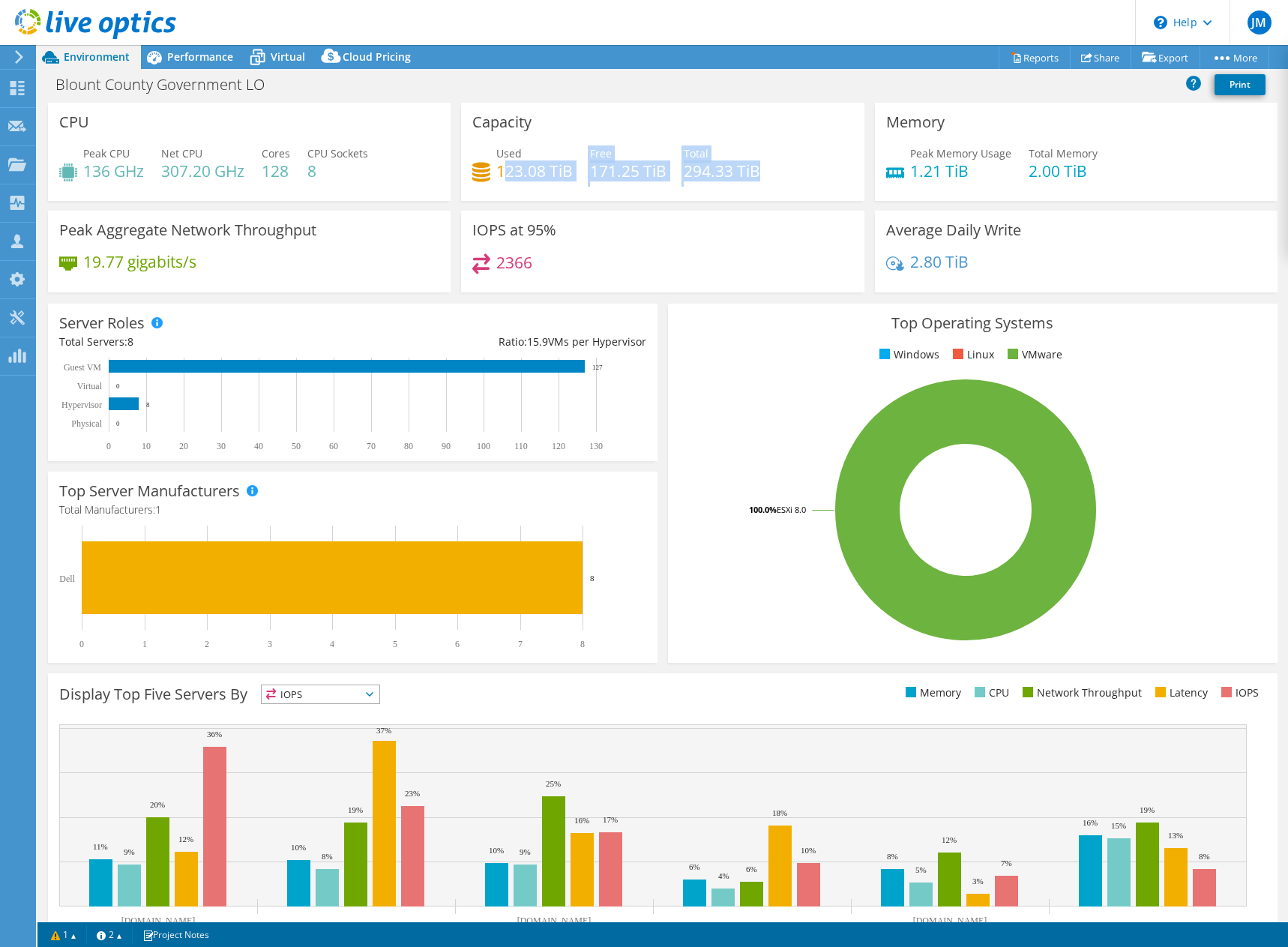
drag, startPoint x: 501, startPoint y: 174, endPoint x: 767, endPoint y: 177, distance: 266.0
click at [767, 177] on div "Used 123.08 TiB Free 171.25 TiB Total 294.33 TiB" at bounding box center [662, 170] width 381 height 49
click at [771, 174] on div "Used 123.08 TiB Free 171.25 TiB Total 294.33 TiB" at bounding box center [662, 170] width 381 height 49
click at [219, 61] on span "Performance" at bounding box center [200, 56] width 66 height 15
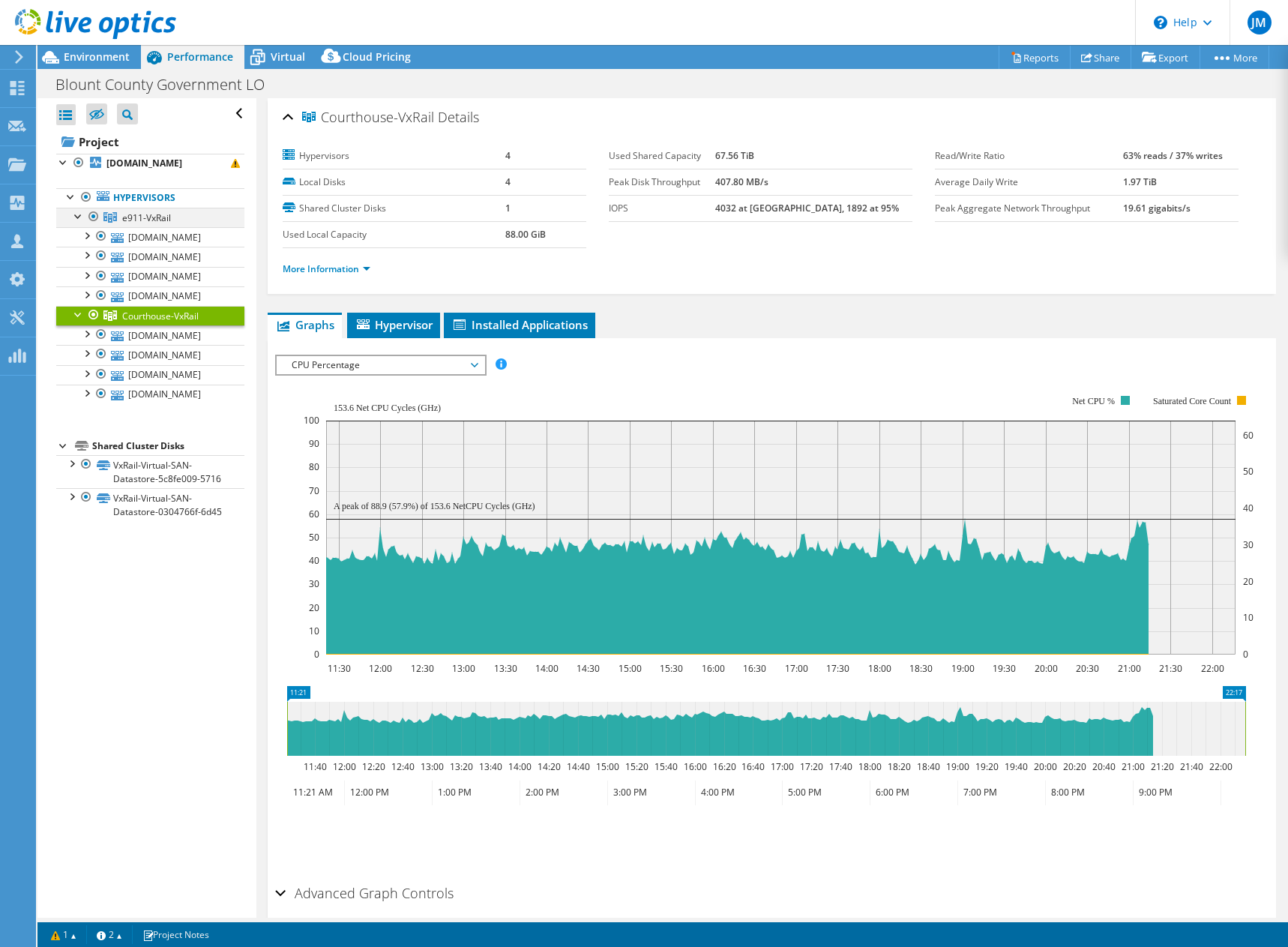
click at [74, 222] on div at bounding box center [78, 215] width 15 height 15
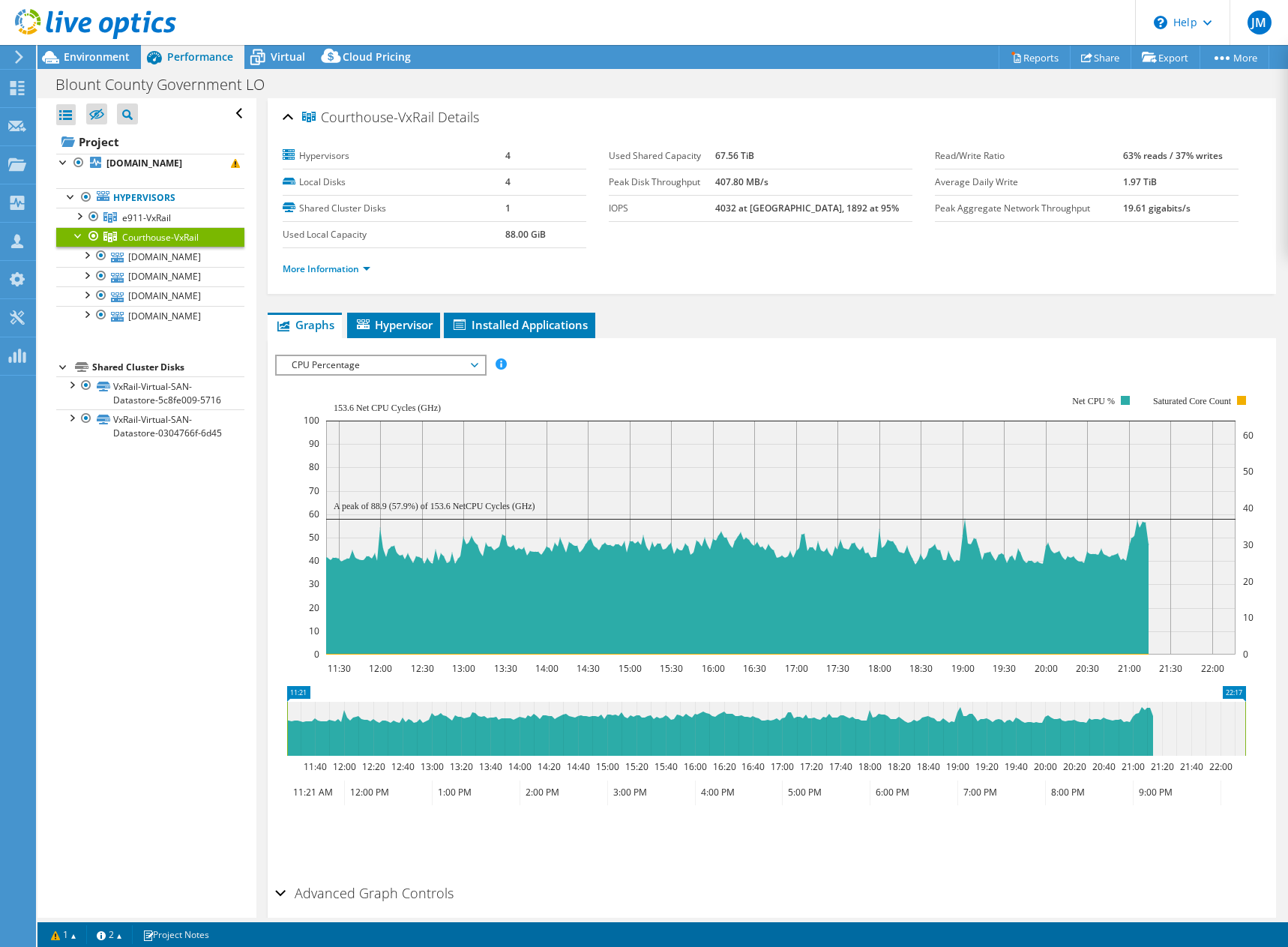
click at [73, 242] on div at bounding box center [78, 234] width 15 height 15
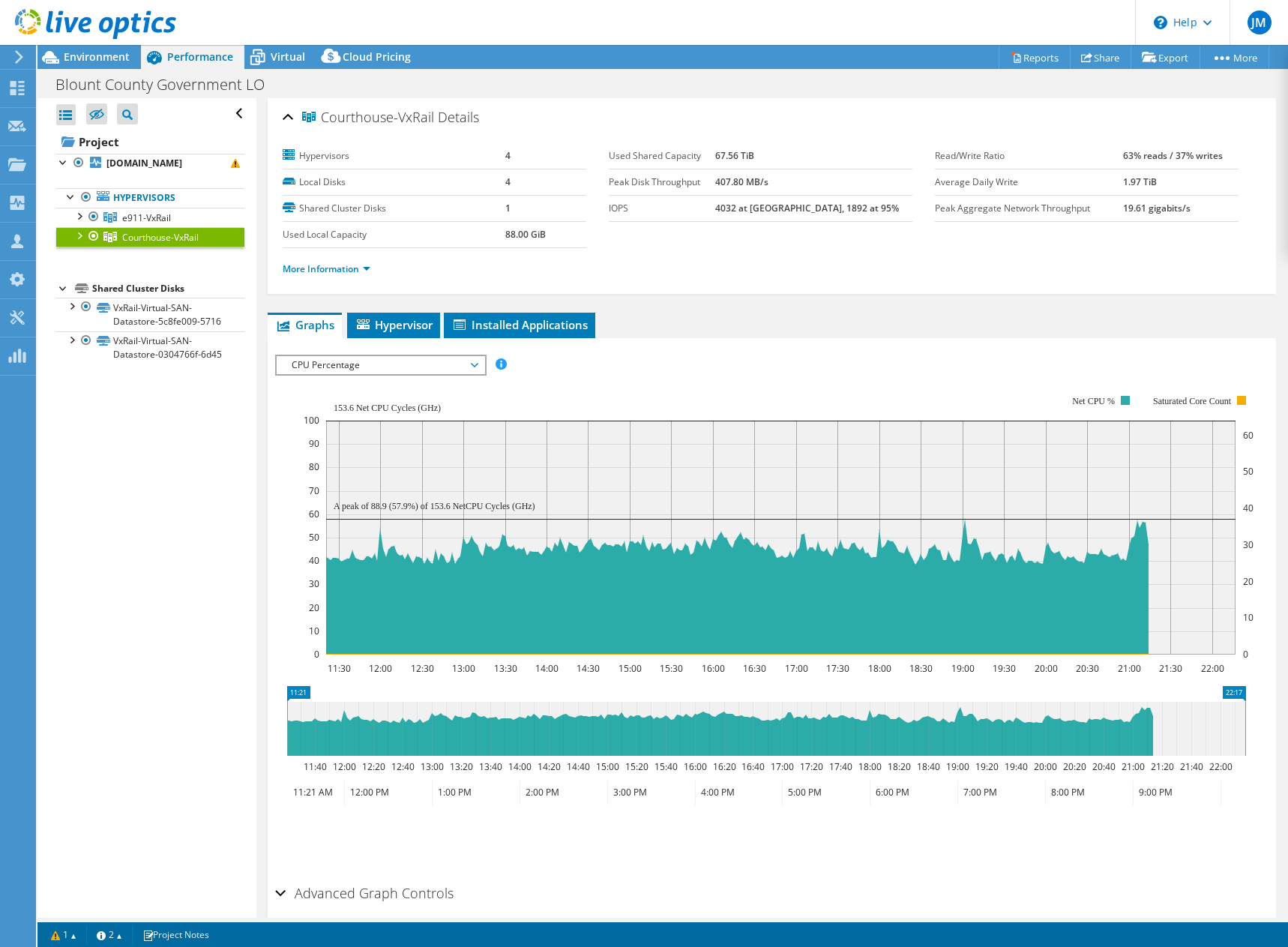
click at [73, 242] on div at bounding box center [78, 234] width 15 height 15
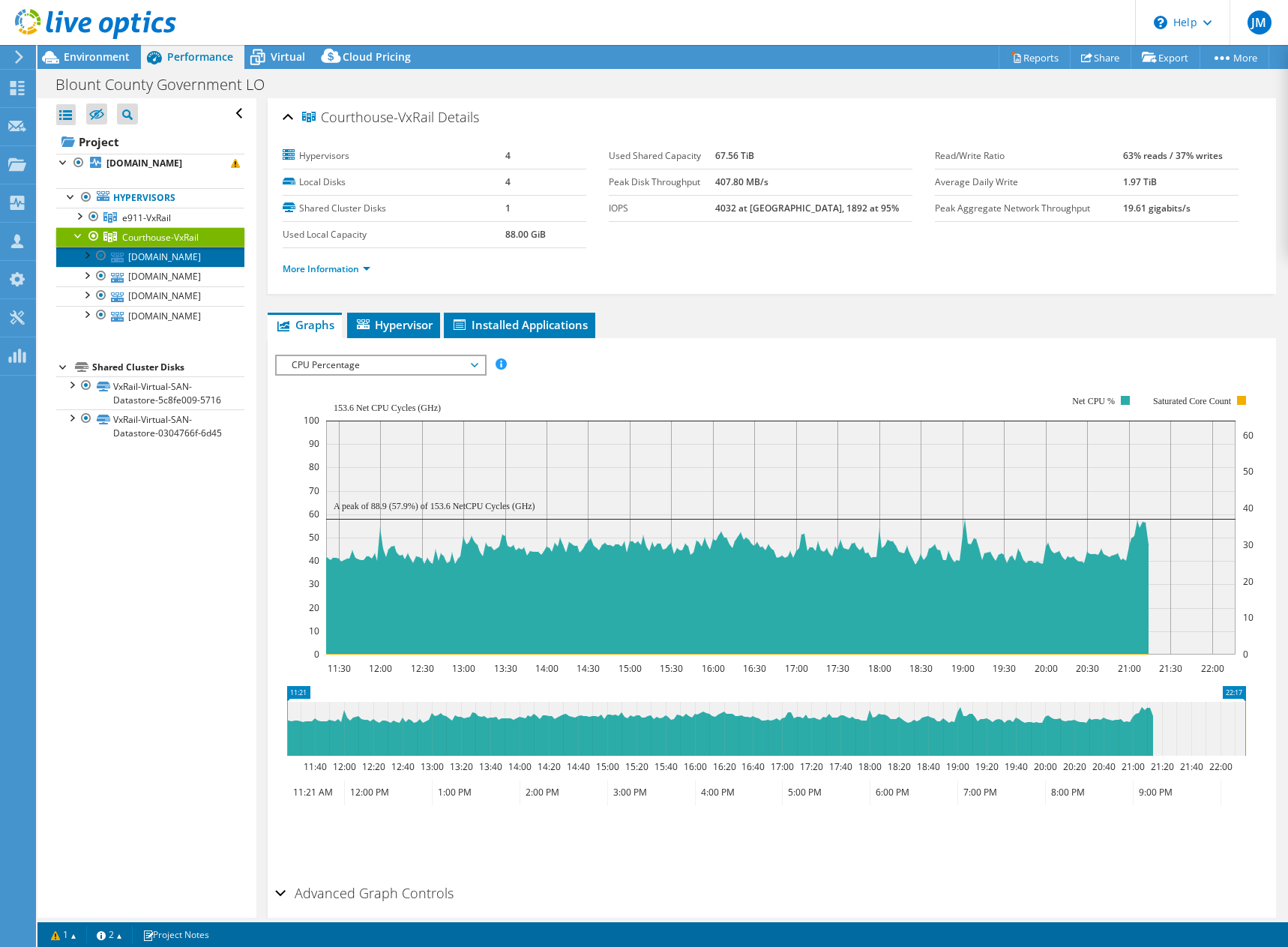
click at [180, 266] on link "ch-host-2.ad.blounttn.org" at bounding box center [150, 256] width 188 height 19
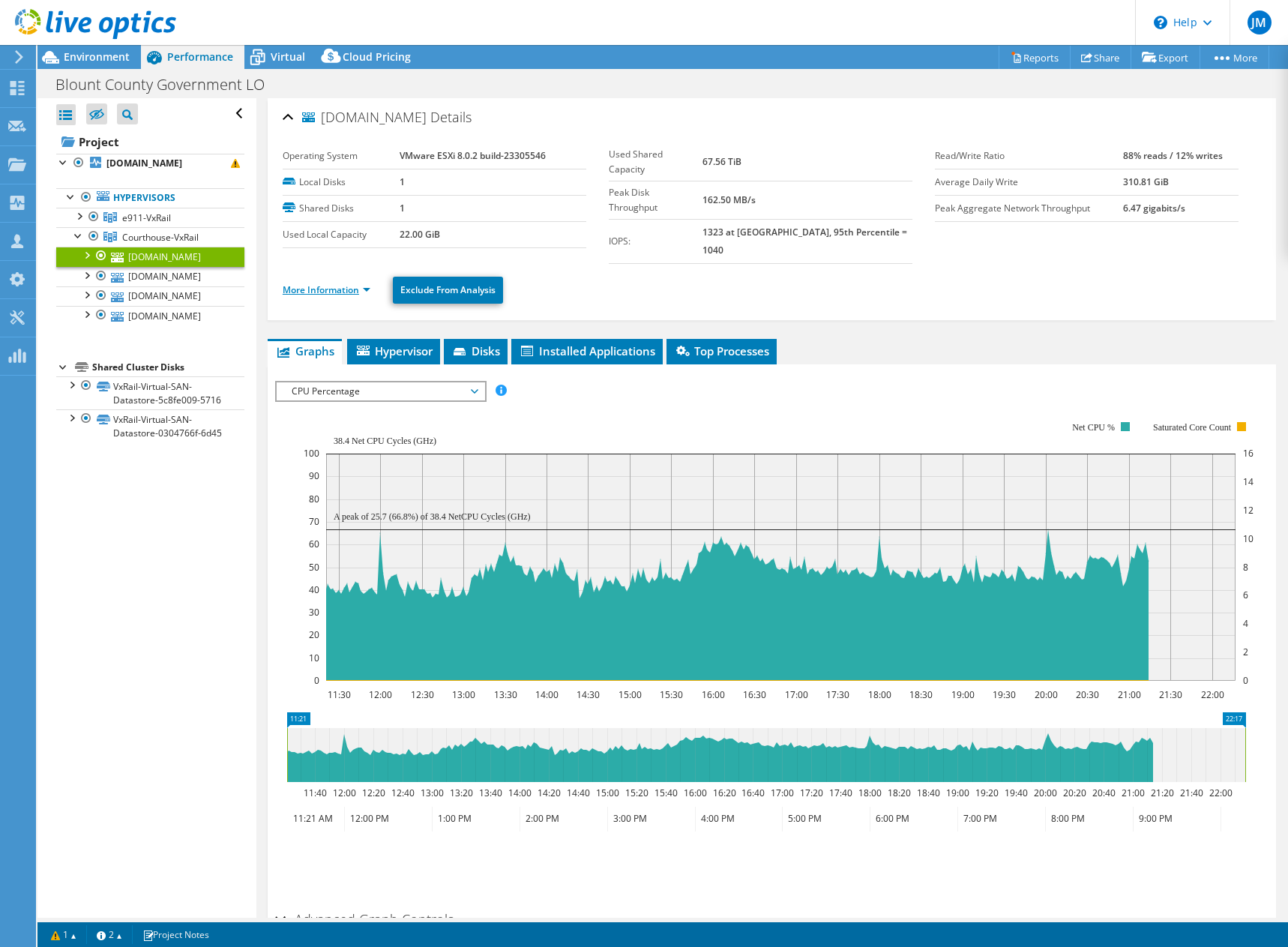
click at [312, 283] on link "More Information" at bounding box center [326, 290] width 88 height 13
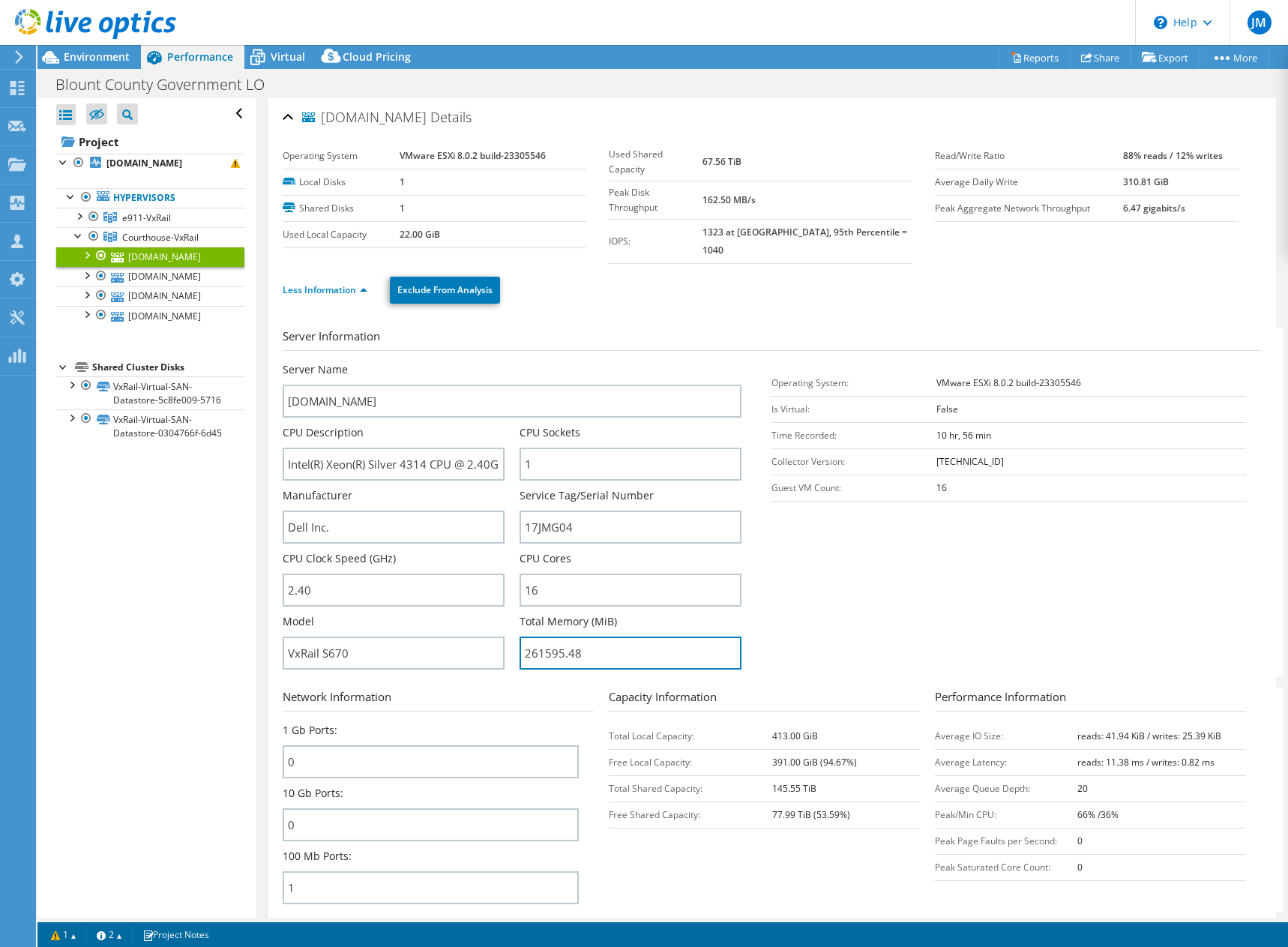
drag, startPoint x: 594, startPoint y: 646, endPoint x: 510, endPoint y: 642, distance: 84.1
click at [510, 362] on div "Server Name ch-host-2.ad.blounttn.org CPU Description Intel(R) Xeon(R) Silver 4…" at bounding box center [520, 362] width 474 height 0
click at [159, 243] on span "Courthouse-VxRail" at bounding box center [161, 237] width 76 height 13
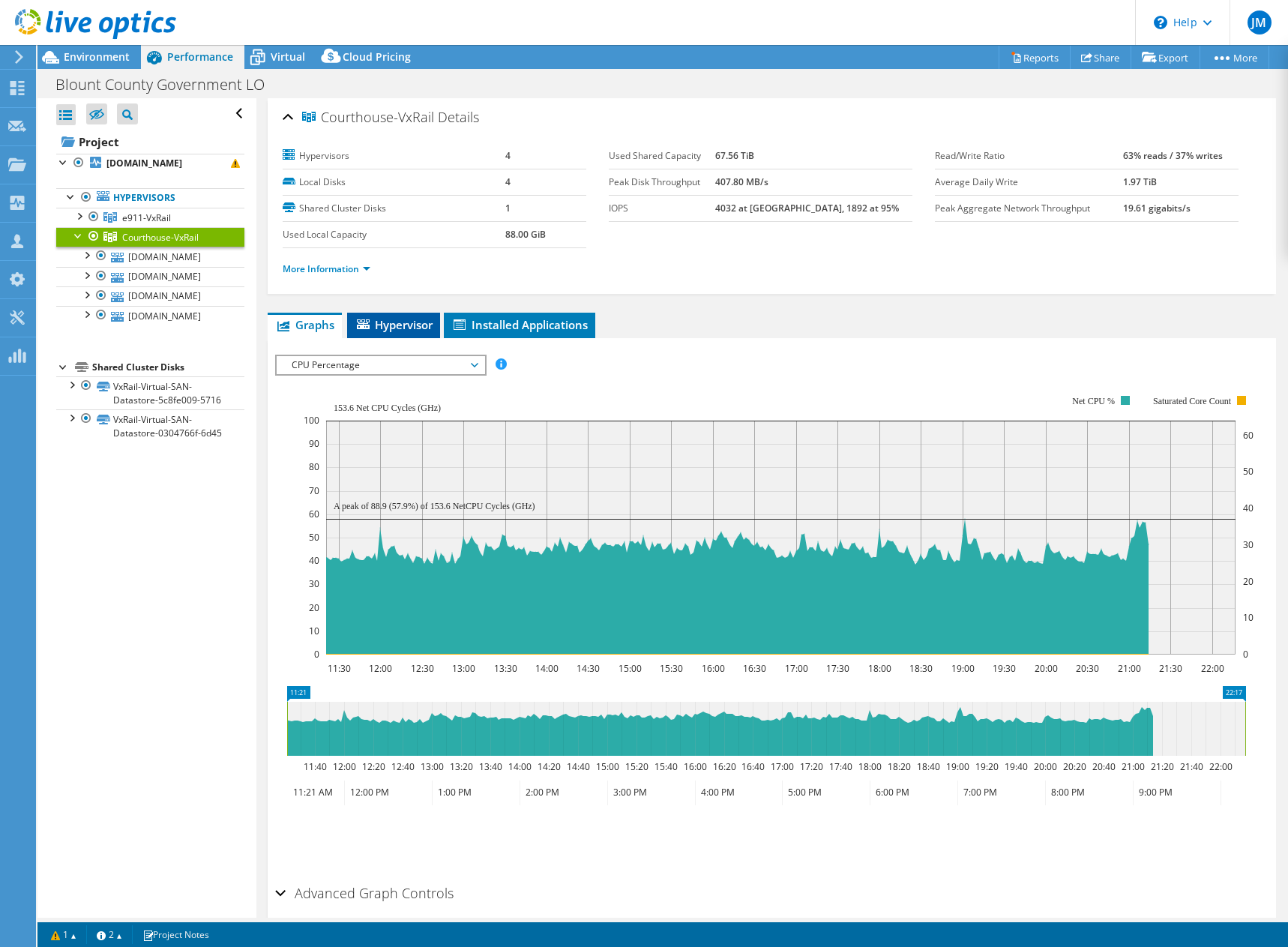
click at [376, 325] on span "Hypervisor" at bounding box center [393, 324] width 78 height 15
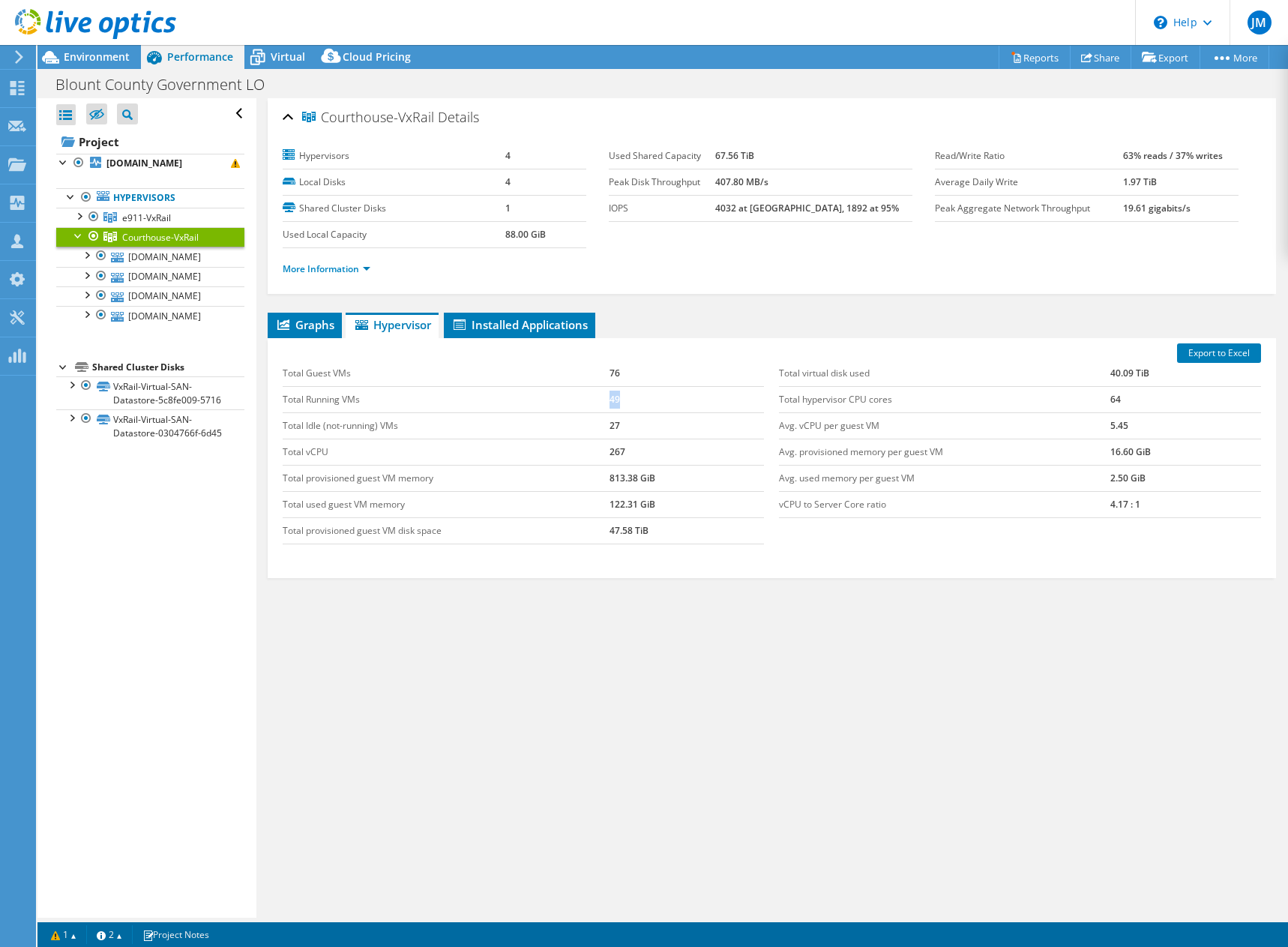
drag, startPoint x: 615, startPoint y: 400, endPoint x: 600, endPoint y: 403, distance: 15.3
click at [600, 403] on tr "Total Running VMs 49" at bounding box center [523, 399] width 482 height 26
click at [311, 317] on span "Graphs" at bounding box center [304, 324] width 59 height 15
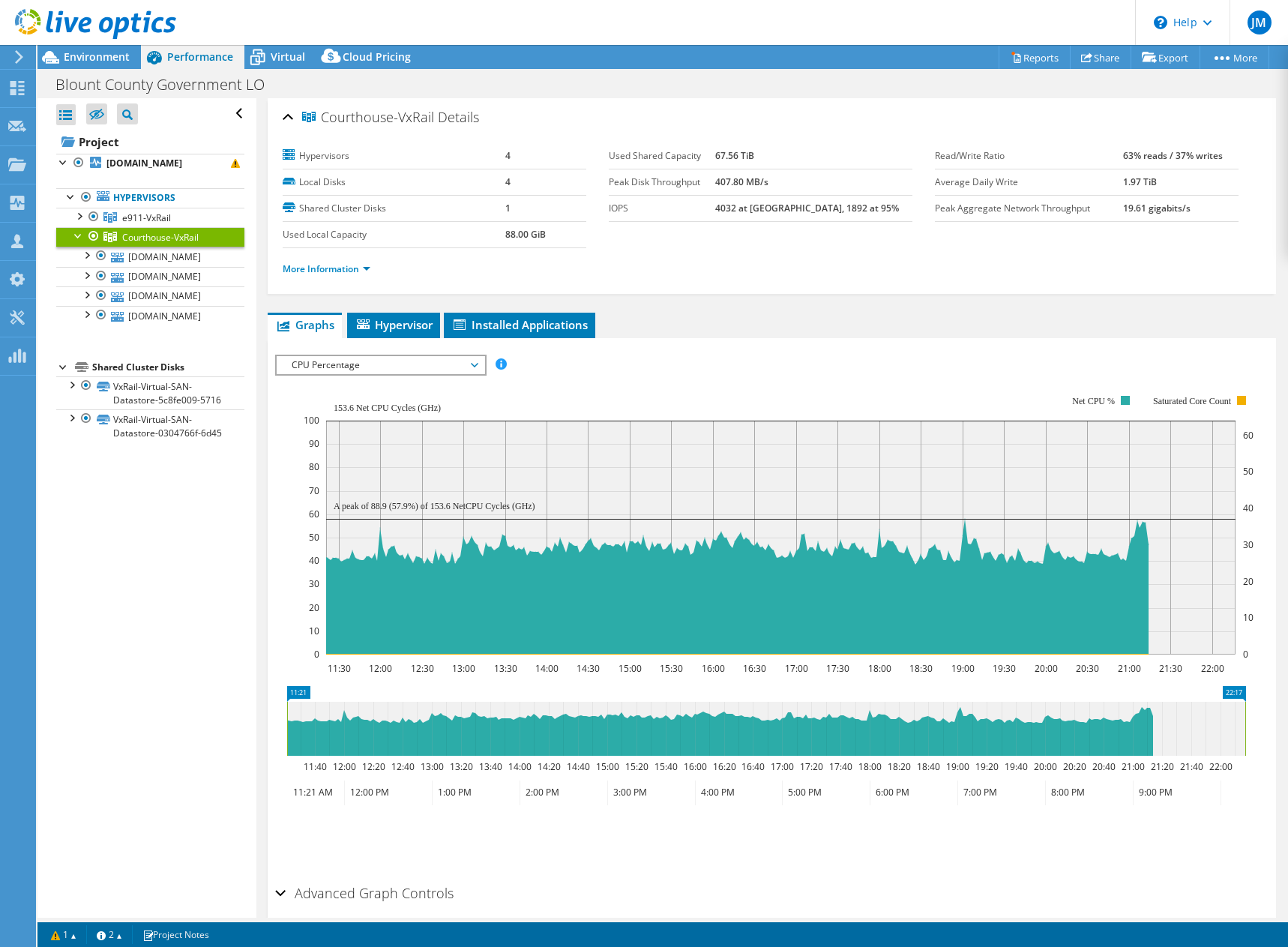
click at [336, 369] on span "CPU Percentage" at bounding box center [381, 365] width 193 height 18
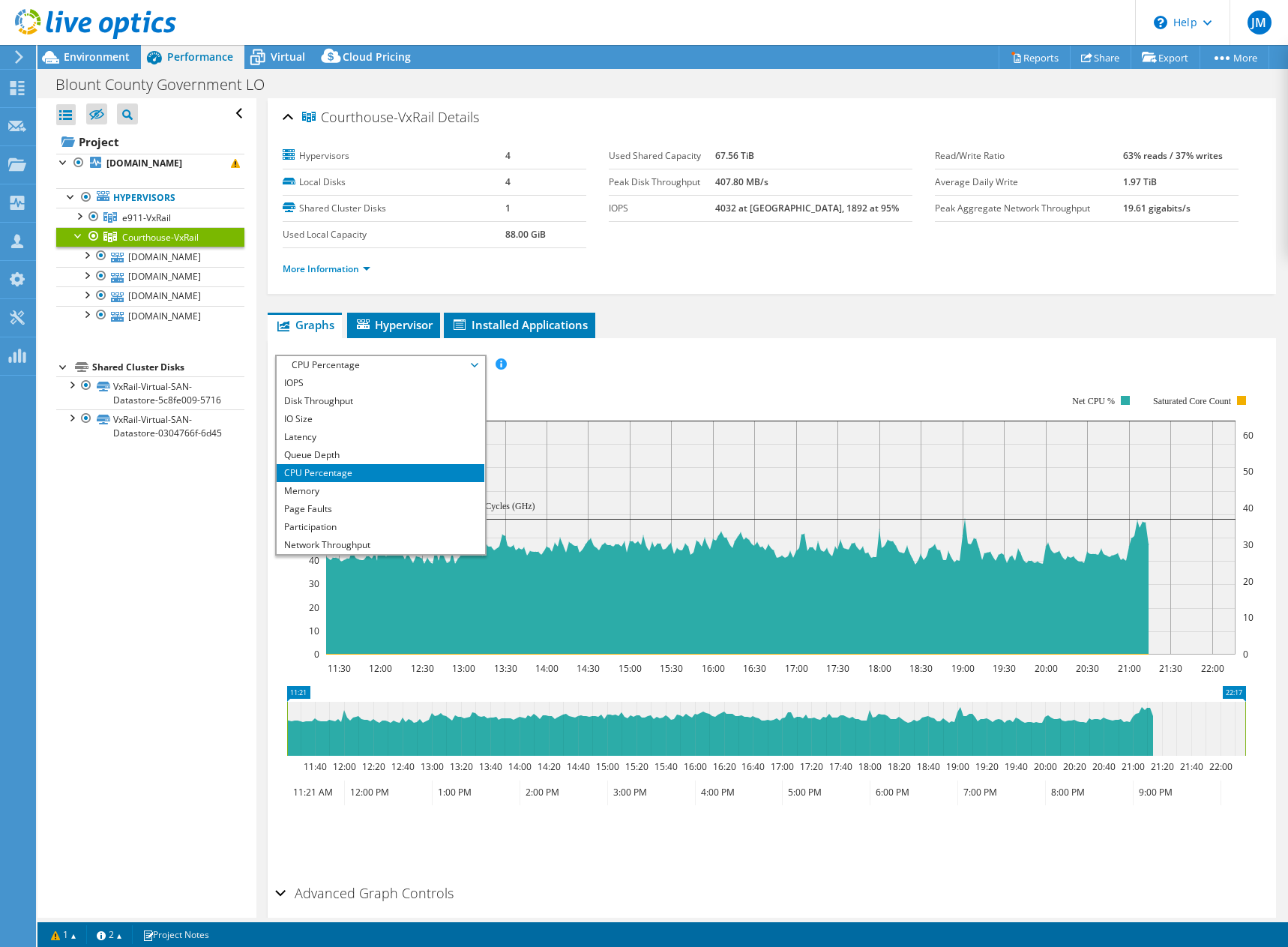
click at [697, 410] on rect at bounding box center [778, 525] width 950 height 300
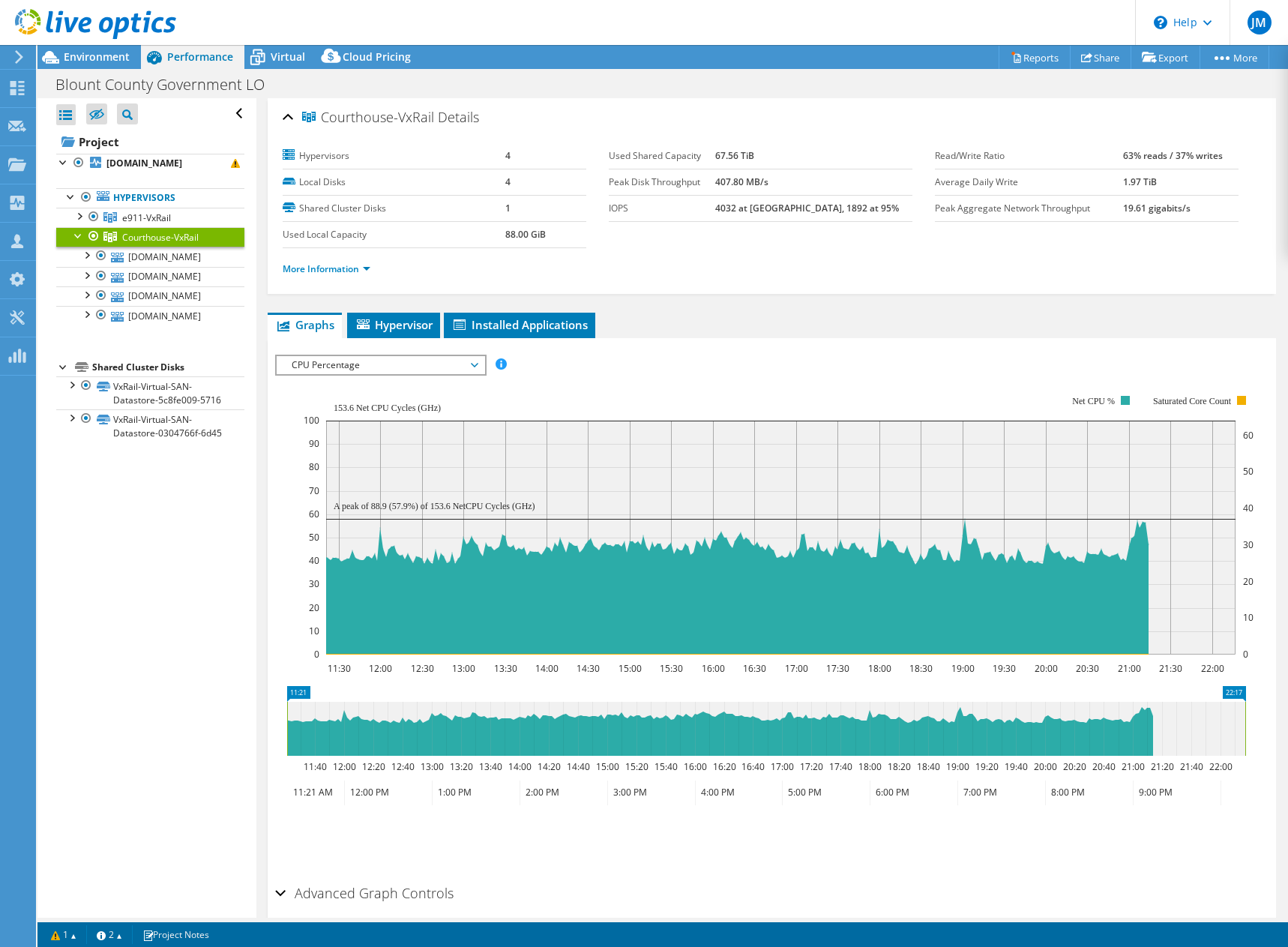
click at [441, 370] on span "CPU Percentage" at bounding box center [381, 365] width 193 height 18
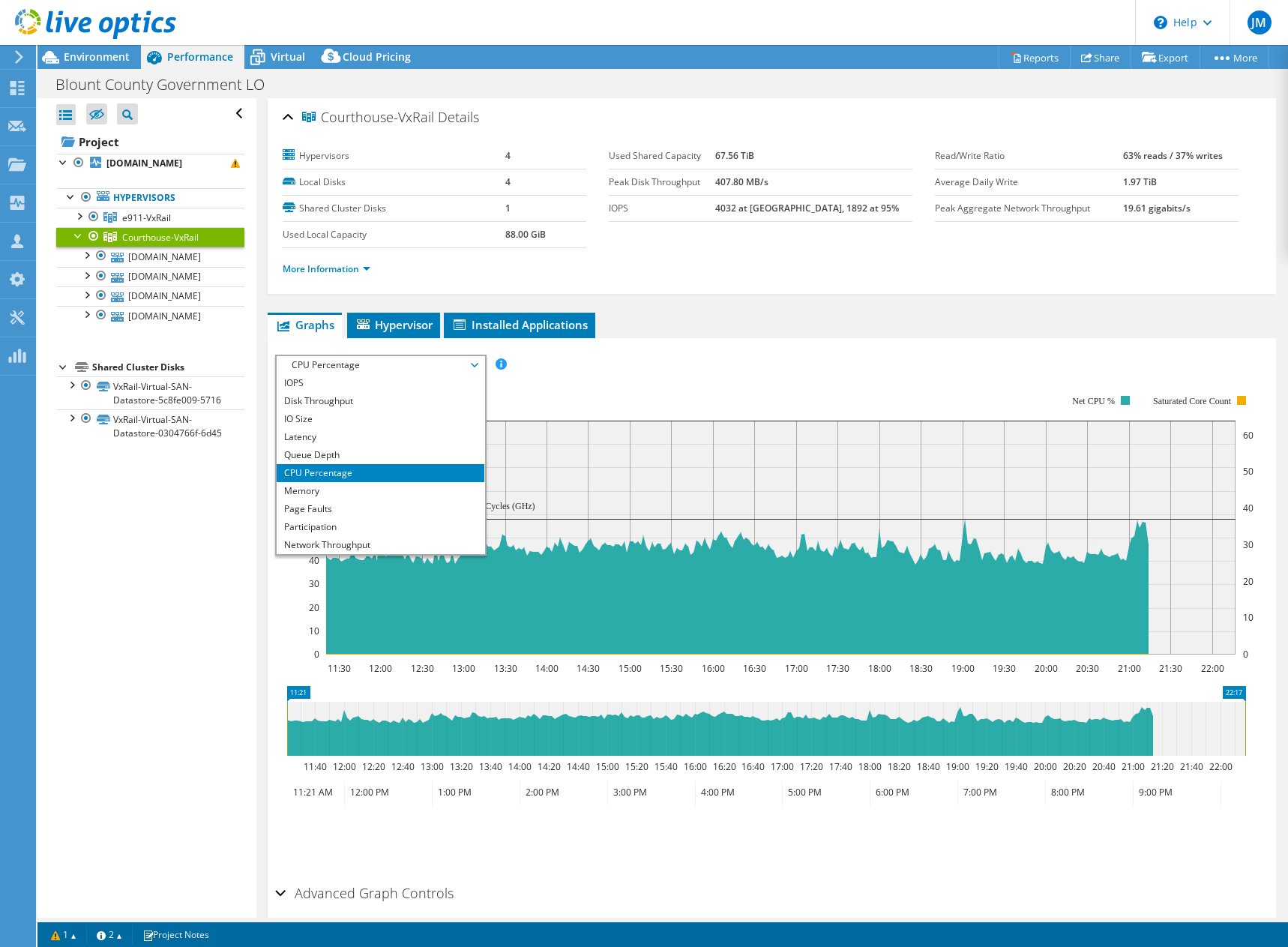
click at [754, 321] on ul "Graphs Servers Inventory Hypervisor Disks Cluster Disks Installed Applications" at bounding box center [772, 325] width 1008 height 25
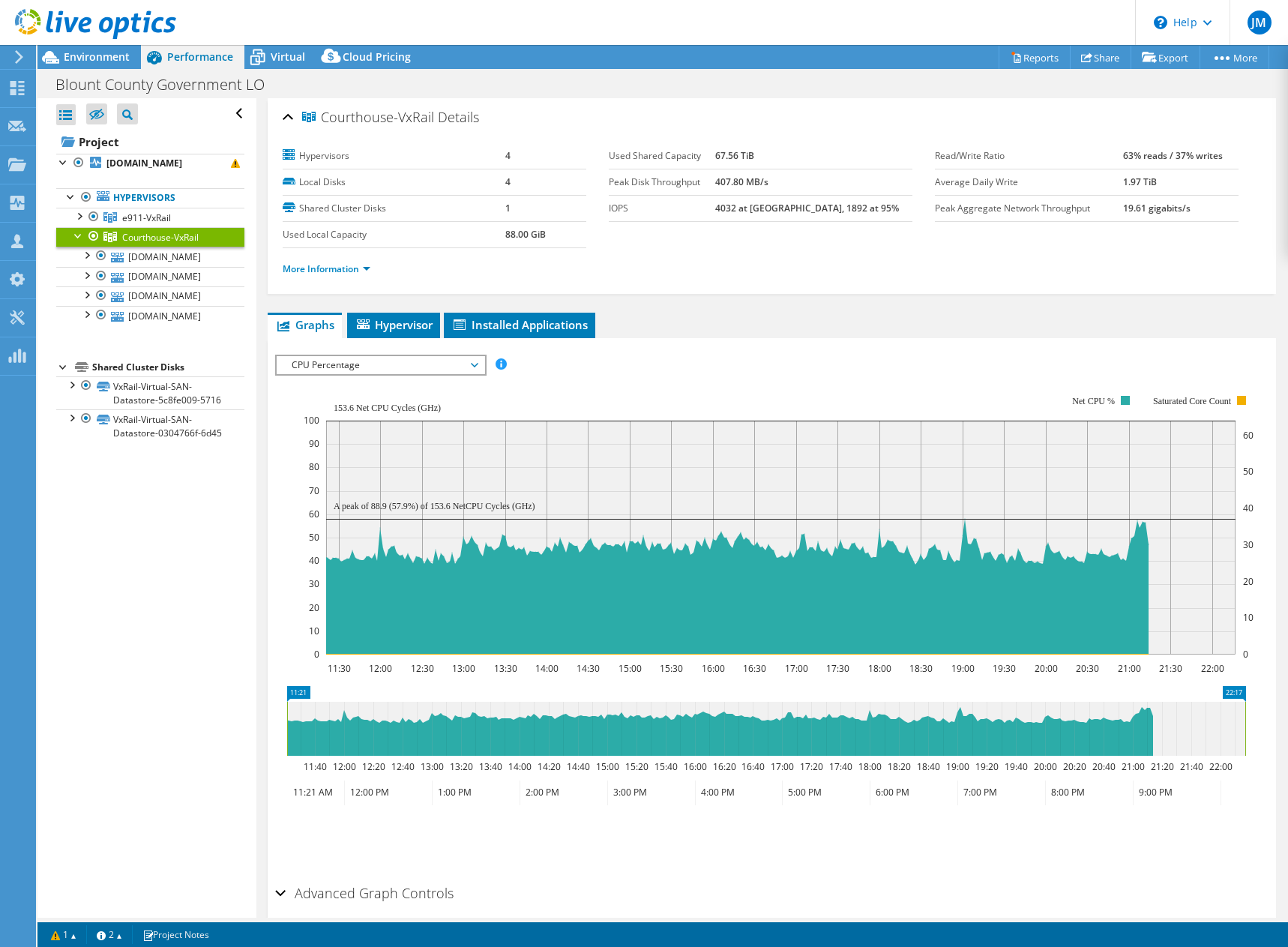
click at [442, 364] on span "CPU Percentage" at bounding box center [381, 365] width 193 height 18
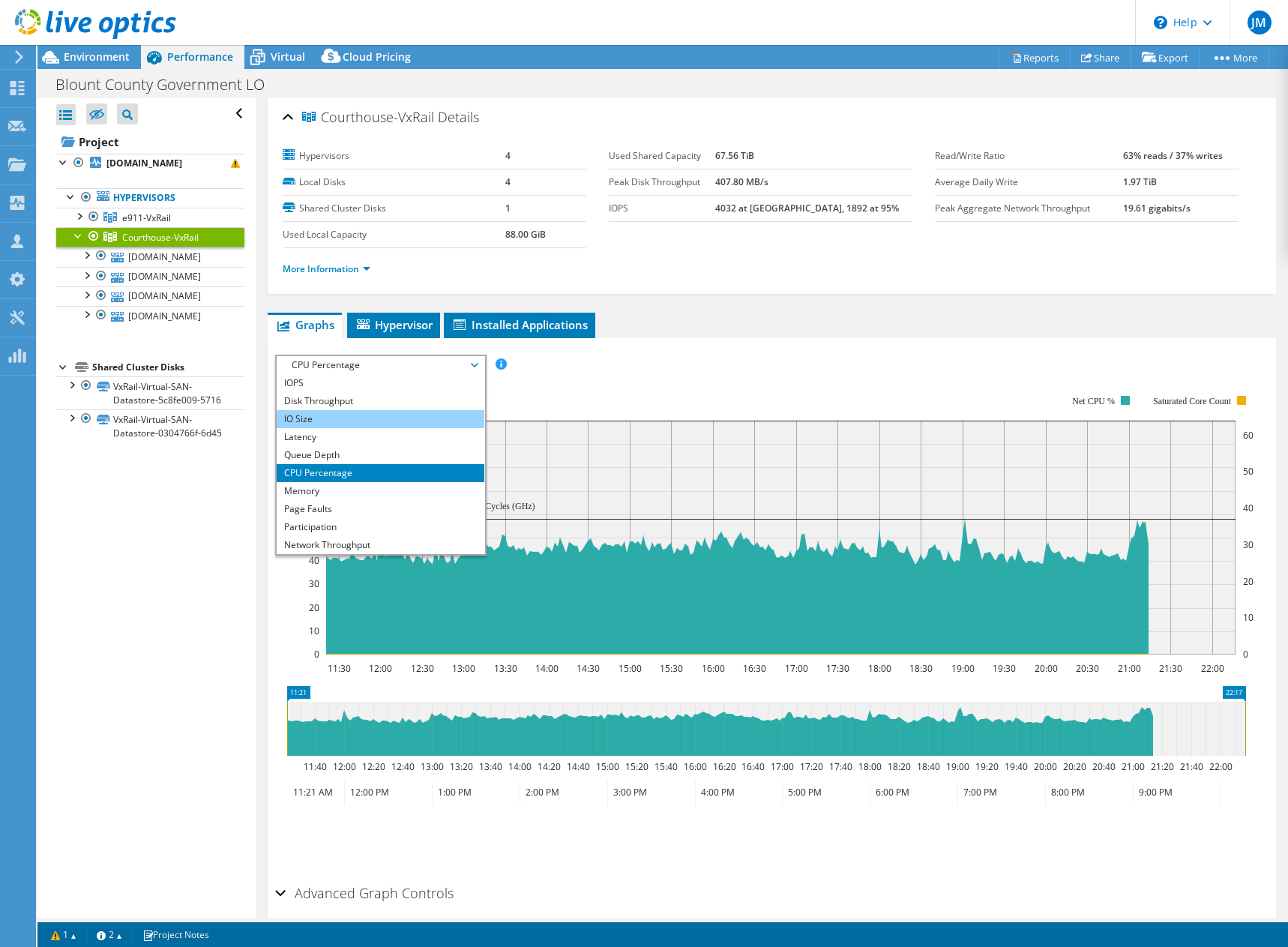
click at [393, 421] on li "IO Size" at bounding box center [381, 419] width 208 height 18
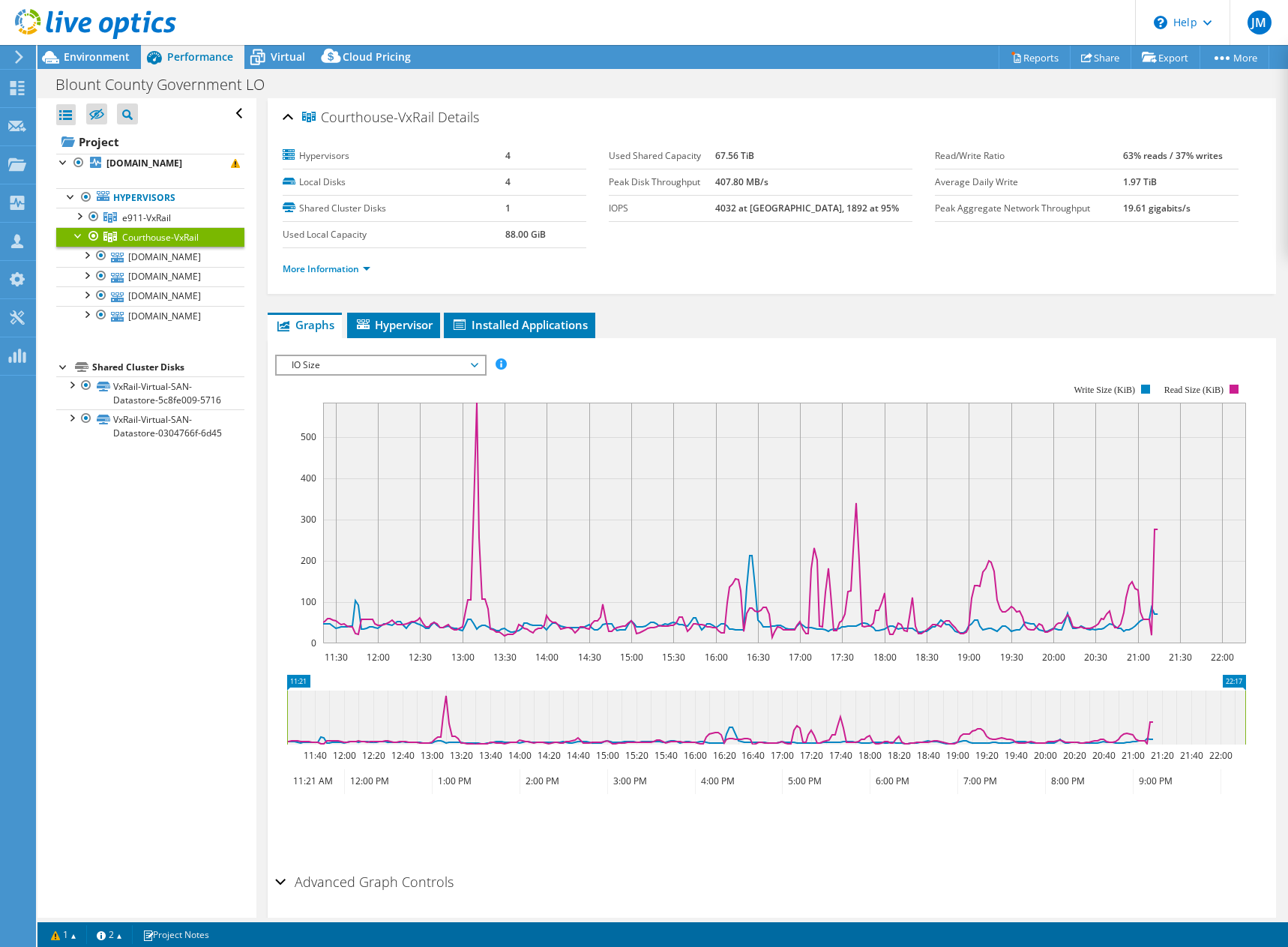
click at [806, 303] on div "Courthouse-VxRail Details Hypervisors 4 Local Disks 4 Shared Cluster Disks 1 Us…" at bounding box center [771, 534] width 1031 height 872
click at [324, 272] on link "More Information" at bounding box center [326, 269] width 88 height 13
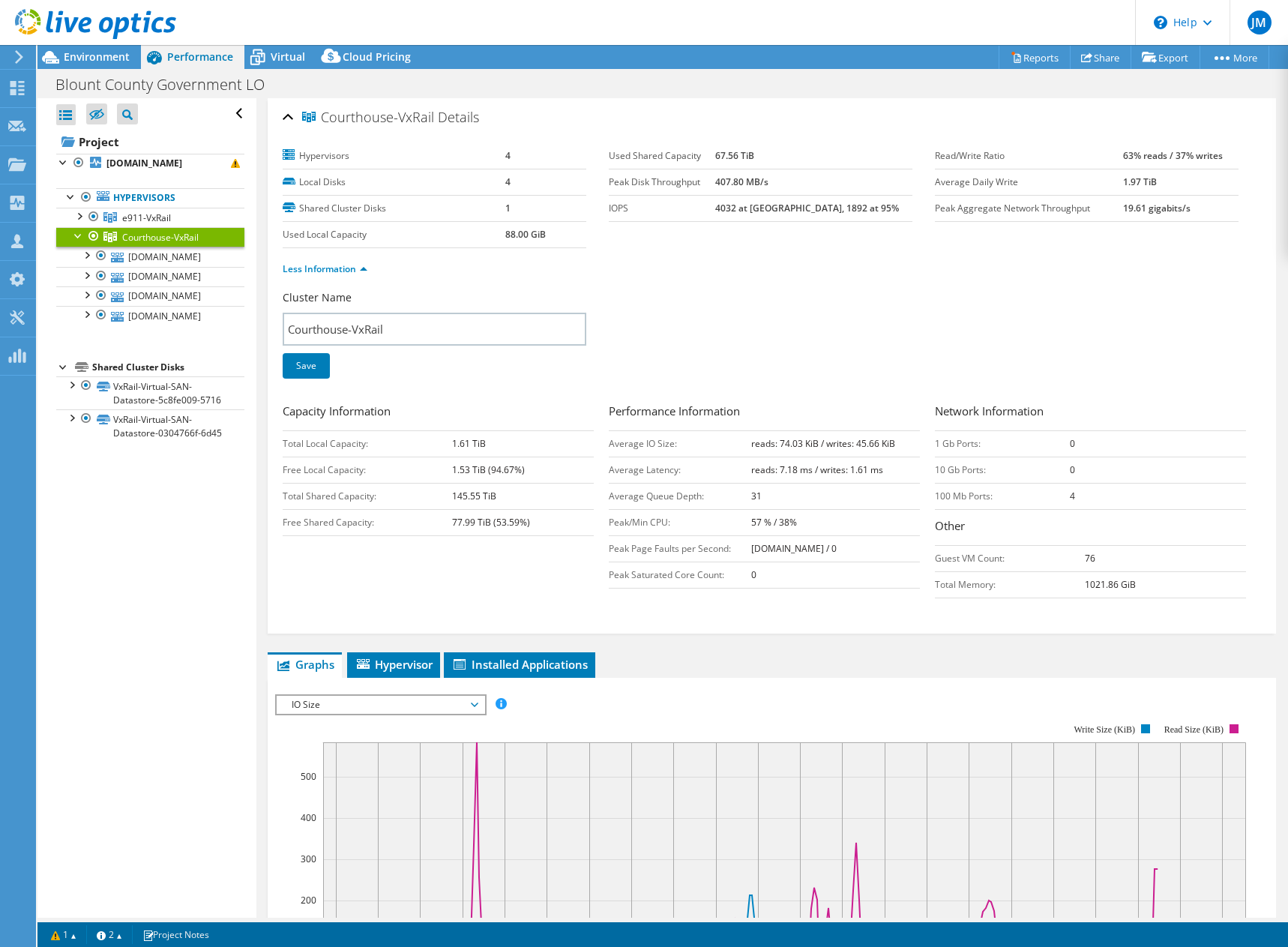
click at [480, 488] on td "145.55 TiB" at bounding box center [522, 496] width 141 height 26
click at [474, 526] on b "77.99 TiB (53.59%)" at bounding box center [491, 522] width 78 height 13
click at [541, 546] on div "Capacity Information Total Local Capacity: 1.61 TiB Free Local Capacity: 1.53 T…" at bounding box center [771, 504] width 978 height 203
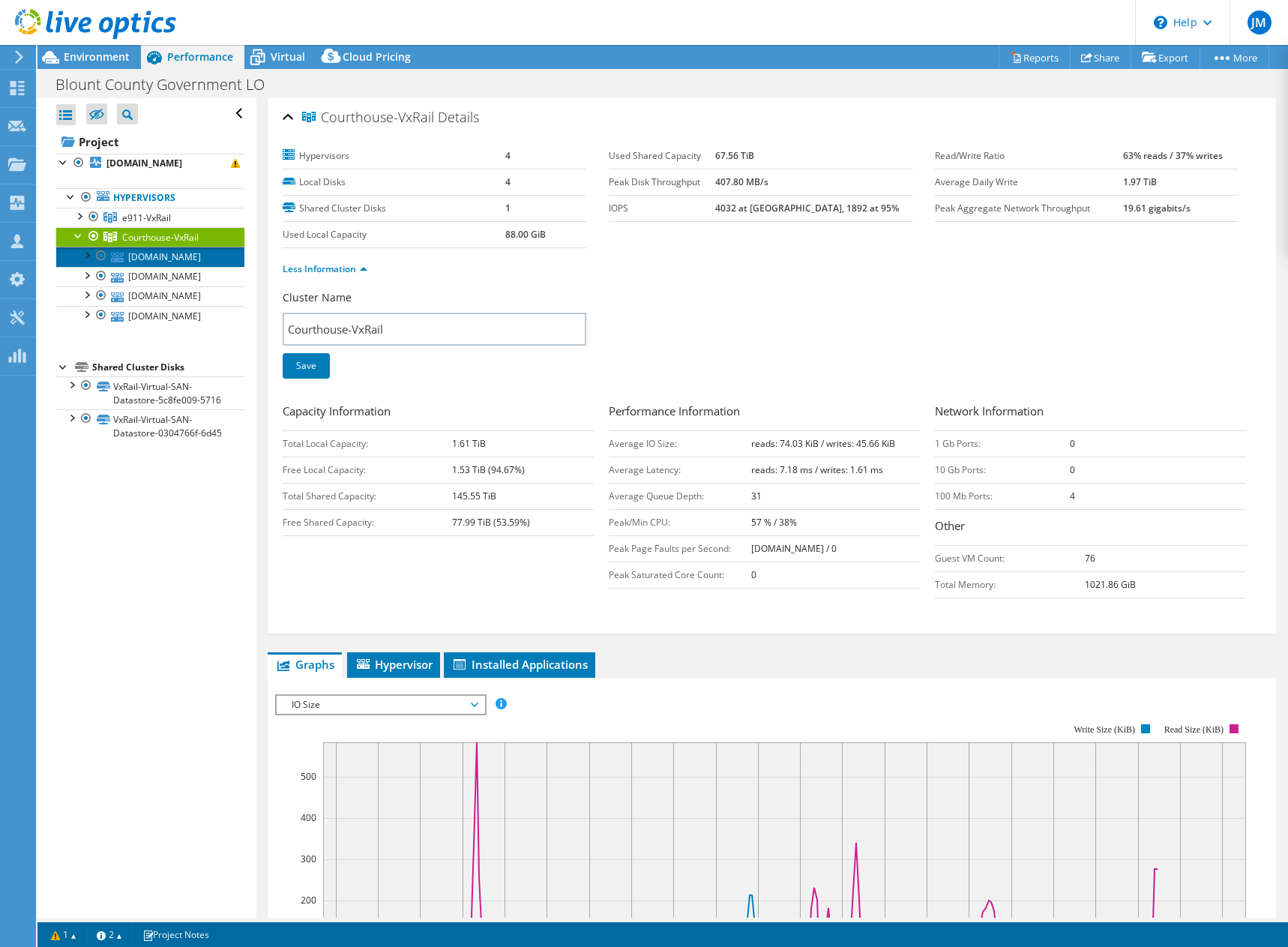
click at [144, 266] on link "ch-host-2.ad.blounttn.org" at bounding box center [150, 256] width 188 height 19
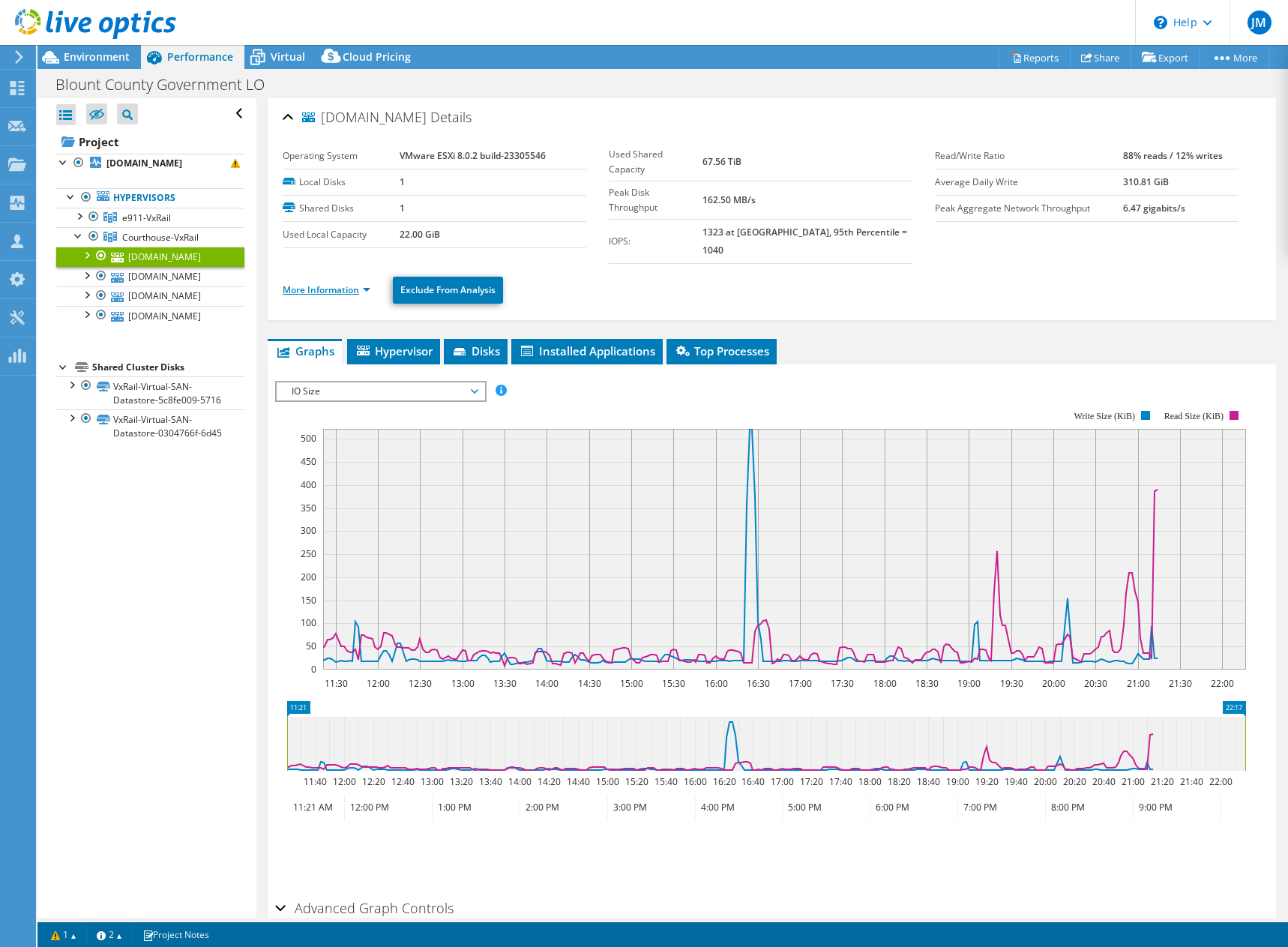
click at [286, 283] on link "More Information" at bounding box center [326, 290] width 88 height 13
